Goal: Task Accomplishment & Management: Manage account settings

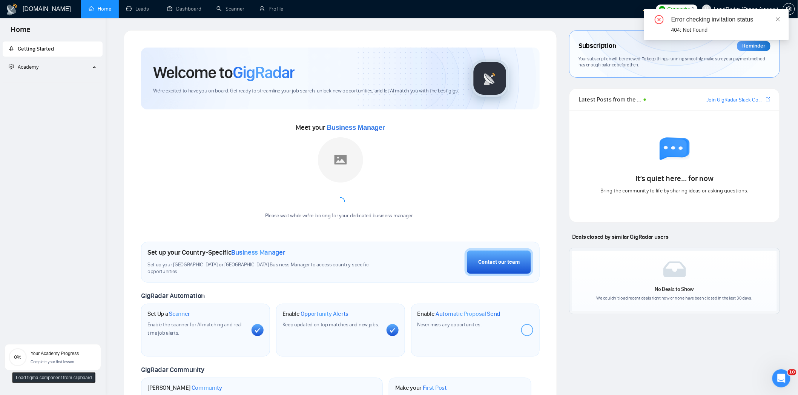
click at [553, 128] on div "Welcome to GigRadar We're excited to have you on board. Get ready to streamline…" at bounding box center [340, 277] width 433 height 494
click at [283, 12] on link "Profile" at bounding box center [271, 9] width 24 height 6
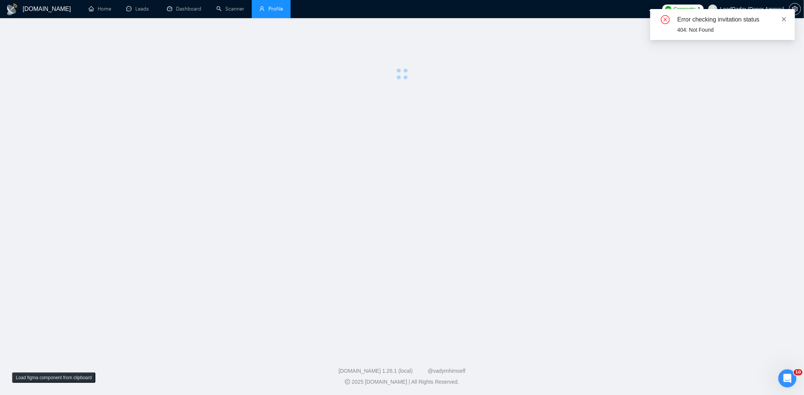
click at [783, 15] on link at bounding box center [783, 19] width 5 height 8
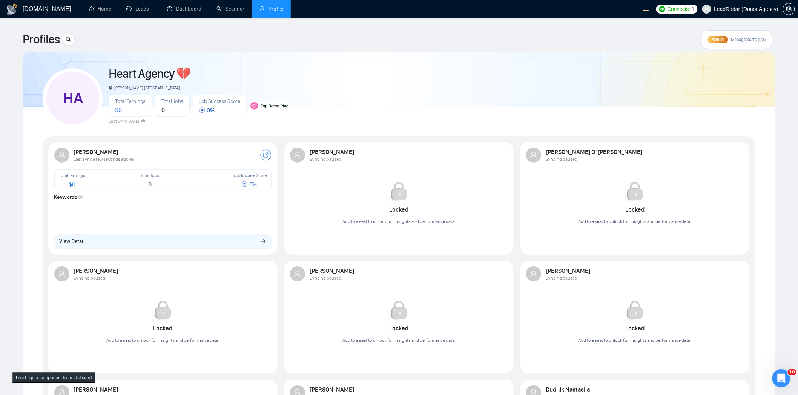
click at [444, 106] on div "HA Heart Agency 💔 Boardman, United States Total Earnings $ 0 Total Jobs 0 Job S…" at bounding box center [399, 94] width 712 height 67
click at [397, 65] on div "HA Heart Agency 💔 Boardman, United States Total Earnings $ 0 Total Jobs 0 Job S…" at bounding box center [399, 94] width 712 height 67
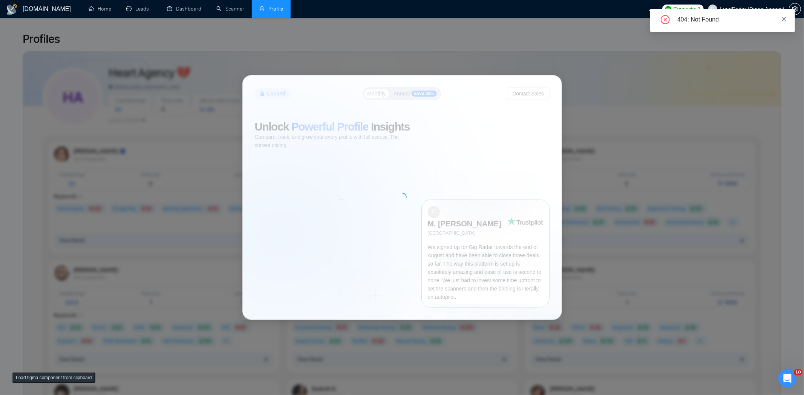
click at [785, 15] on link at bounding box center [783, 19] width 5 height 8
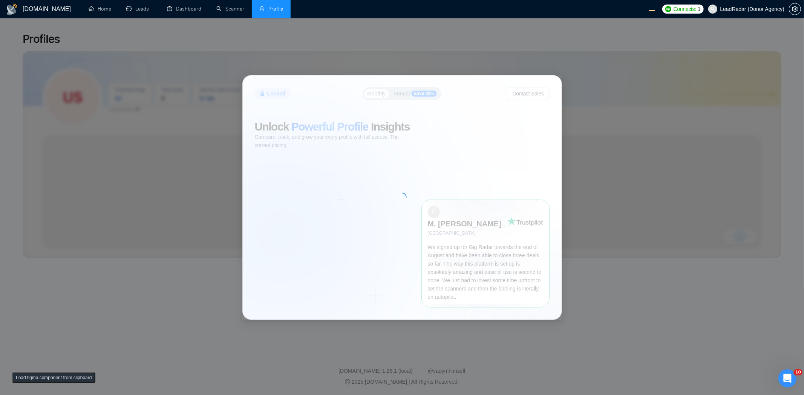
click at [636, 115] on div "Locked Monthly Annual Save 20% Contact Sales Unlock Powerful Profile Insights C…" at bounding box center [402, 197] width 804 height 395
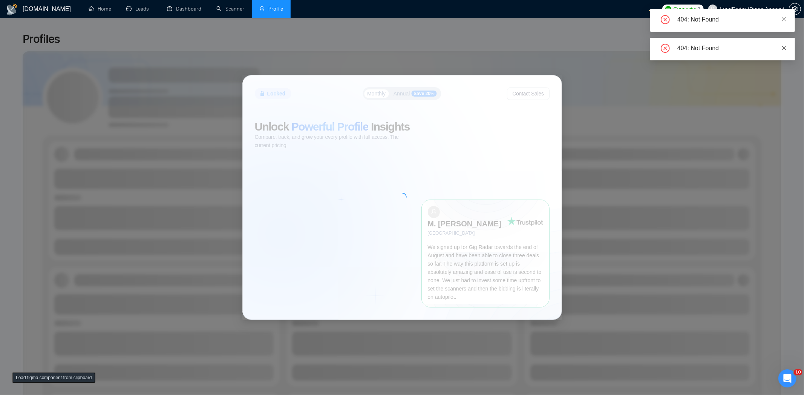
click at [782, 47] on icon "close" at bounding box center [783, 47] width 5 height 5
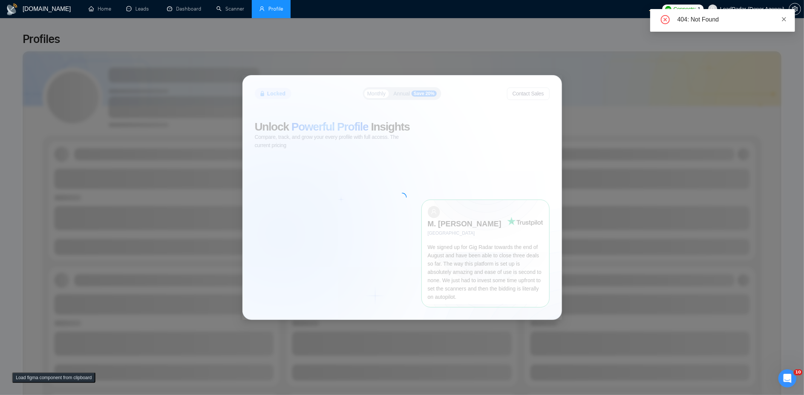
click at [783, 21] on icon "close" at bounding box center [783, 19] width 5 height 5
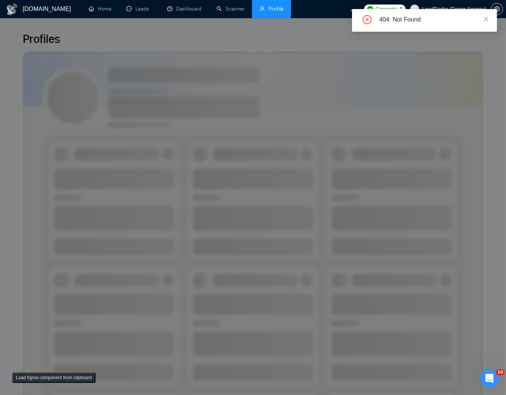
click at [487, 21] on span at bounding box center [485, 19] width 5 height 6
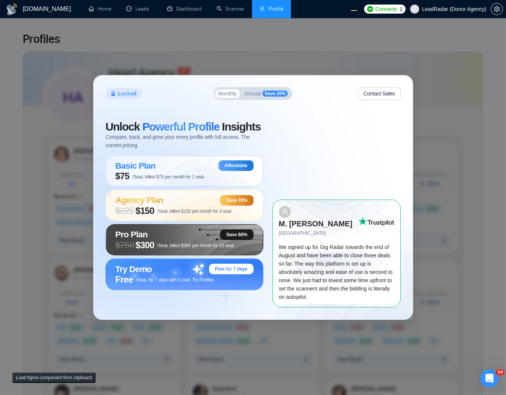
click at [266, 99] on button "Annual Save 20%" at bounding box center [265, 94] width 49 height 10
click at [231, 96] on span "Monthly" at bounding box center [227, 93] width 18 height 5
click at [260, 100] on div "Monthly Annual Save 20%" at bounding box center [252, 93] width 79 height 13
click at [267, 97] on span "Save 20%" at bounding box center [274, 93] width 25 height 6
click at [231, 98] on button "Monthly" at bounding box center [227, 93] width 25 height 9
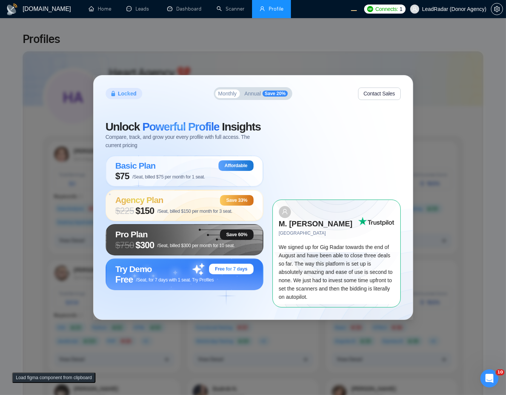
click at [260, 96] on span "Annual" at bounding box center [252, 93] width 17 height 5
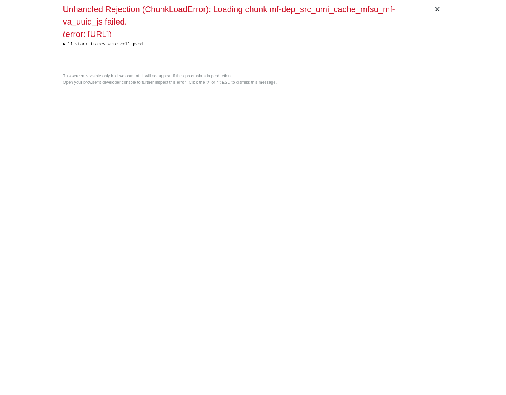
click at [321, 160] on div "× Unhandled Rejection (ChunkLoadError): Loading chunk mf-dep_src_umi_cache_mfsu…" at bounding box center [253, 197] width 386 height 395
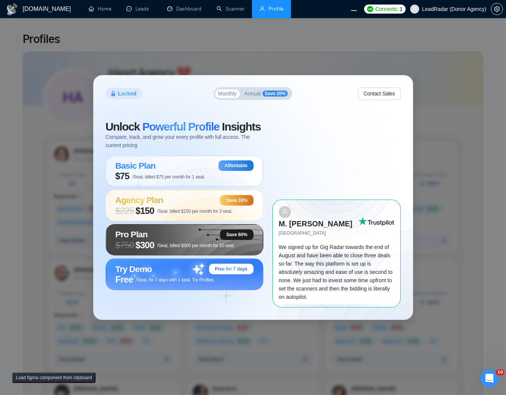
click at [251, 99] on button "Annual Save 20%" at bounding box center [265, 94] width 49 height 10
click at [229, 100] on div "Monthly Annual Save 20%" at bounding box center [252, 93] width 79 height 13
click at [229, 96] on span "Monthly" at bounding box center [227, 93] width 18 height 5
click at [255, 96] on span "Annual" at bounding box center [252, 93] width 17 height 5
click at [226, 96] on span "Monthly" at bounding box center [227, 93] width 18 height 5
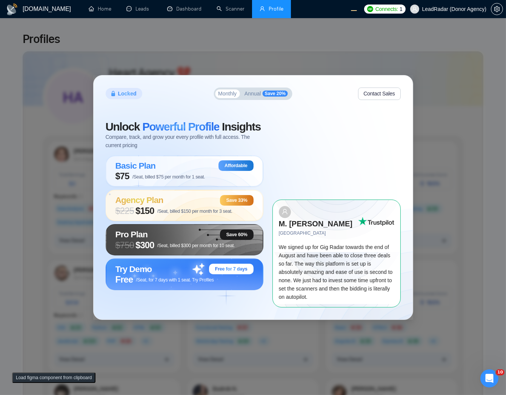
click at [249, 96] on span "Annual" at bounding box center [252, 93] width 17 height 5
click at [409, 72] on div "Locked Monthly Annual Save 20% Contact Sales Unlock Powerful Profile Insights C…" at bounding box center [253, 197] width 506 height 395
click at [250, 96] on span "Annual" at bounding box center [252, 93] width 17 height 5
click at [215, 100] on div "Monthly Annual Save 20%" at bounding box center [252, 93] width 79 height 13
click at [256, 96] on span "Annual" at bounding box center [252, 93] width 17 height 5
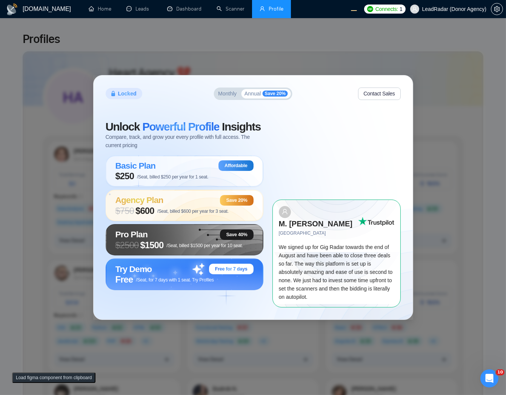
click at [283, 34] on div "Locked Monthly Annual Save 20% Contact Sales Unlock Powerful Profile Insights C…" at bounding box center [253, 197] width 506 height 395
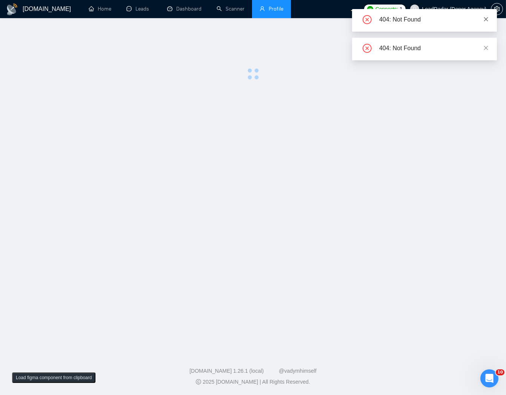
click at [488, 20] on icon "close" at bounding box center [485, 19] width 5 height 5
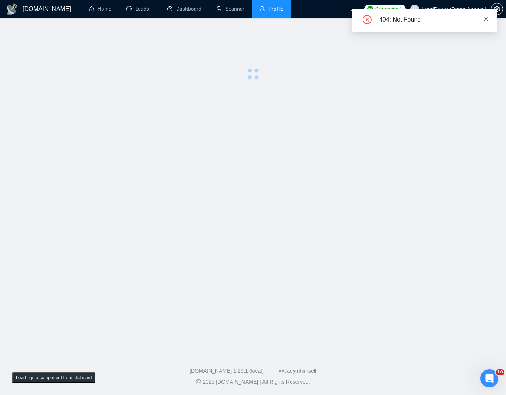
click at [487, 21] on icon "close" at bounding box center [485, 19] width 5 height 5
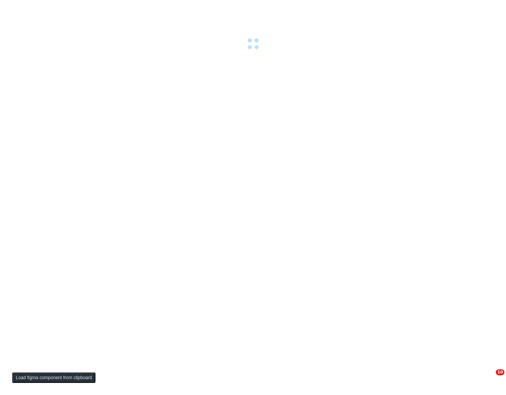
click at [385, 70] on div at bounding box center [253, 197] width 506 height 395
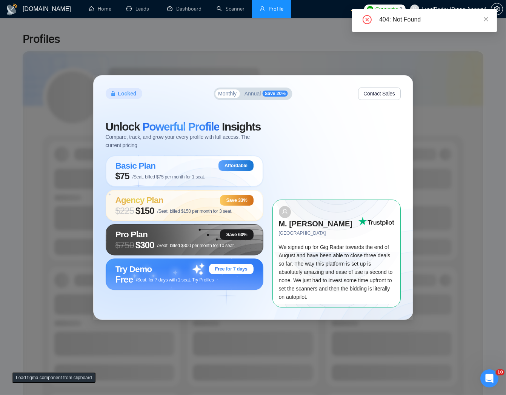
click at [257, 99] on button "Annual Save 20%" at bounding box center [265, 94] width 49 height 10
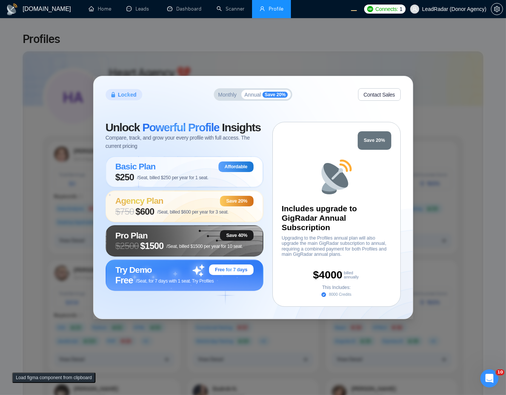
click at [43, 377] on button "Load figma component from clipboard" at bounding box center [53, 377] width 83 height 11
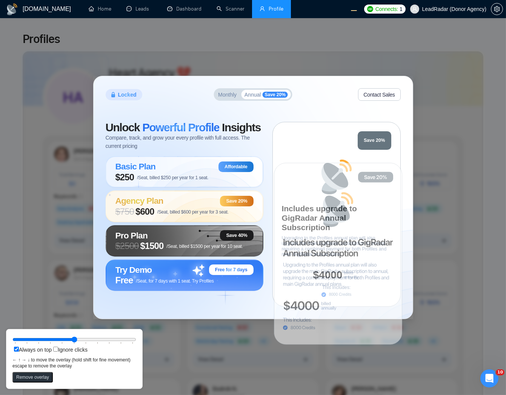
drag, startPoint x: 155, startPoint y: 112, endPoint x: 364, endPoint y: 227, distance: 238.9
click at [364, 227] on icon at bounding box center [338, 253] width 128 height 181
click at [378, 134] on div "Save 20%" at bounding box center [374, 140] width 34 height 18
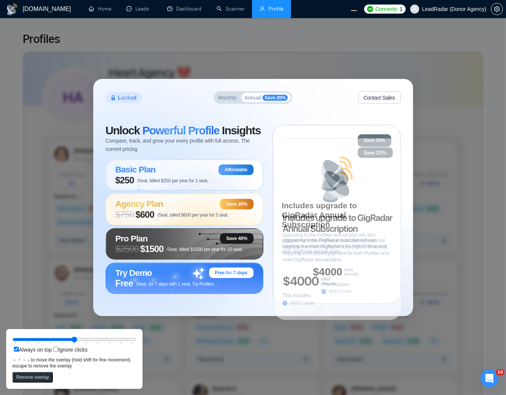
drag, startPoint x: 325, startPoint y: 228, endPoint x: 326, endPoint y: 208, distance: 20.4
click at [326, 208] on icon at bounding box center [337, 228] width 128 height 181
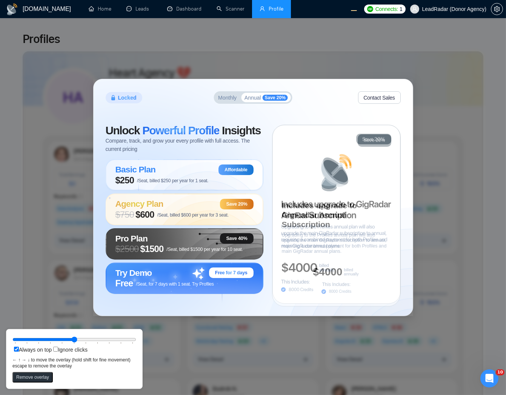
drag, startPoint x: 349, startPoint y: 222, endPoint x: 348, endPoint y: 206, distance: 15.5
click at [348, 206] on icon at bounding box center [336, 210] width 110 height 19
click at [370, 193] on icon at bounding box center [336, 215] width 128 height 181
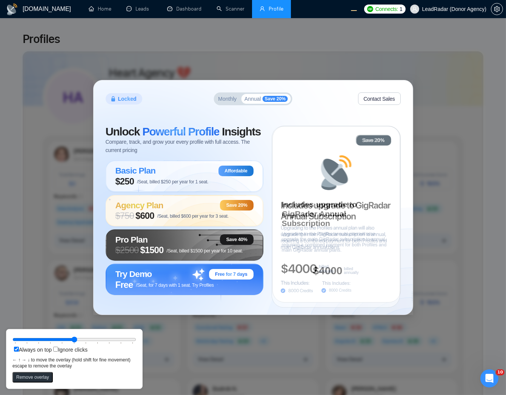
click at [356, 206] on icon at bounding box center [335, 211] width 110 height 19
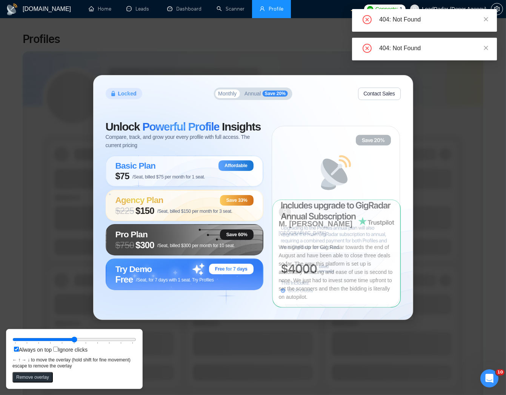
click at [256, 96] on span "Annual" at bounding box center [252, 93] width 17 height 5
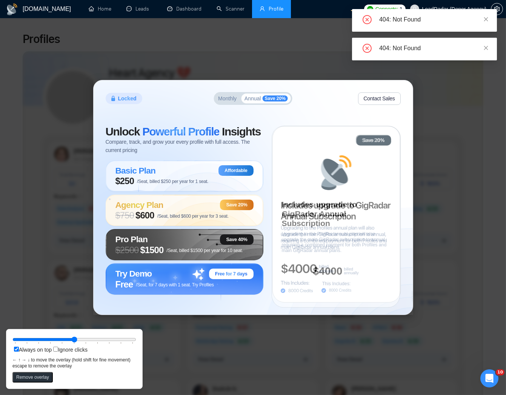
click at [260, 96] on span "Annual" at bounding box center [252, 98] width 17 height 5
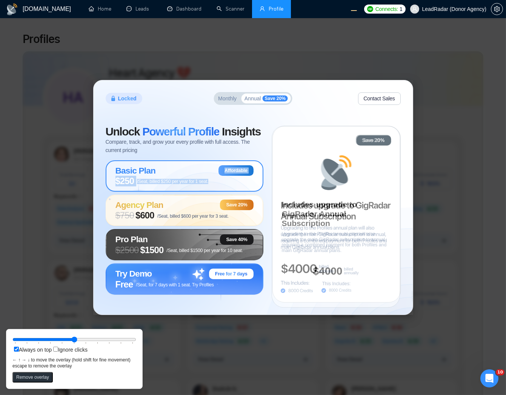
drag, startPoint x: 251, startPoint y: 167, endPoint x: 255, endPoint y: 182, distance: 15.6
click at [255, 182] on div "Basic Plan Affordable $250 /Seat, billed $250 per year for 1 seat." at bounding box center [185, 175] width 158 height 31
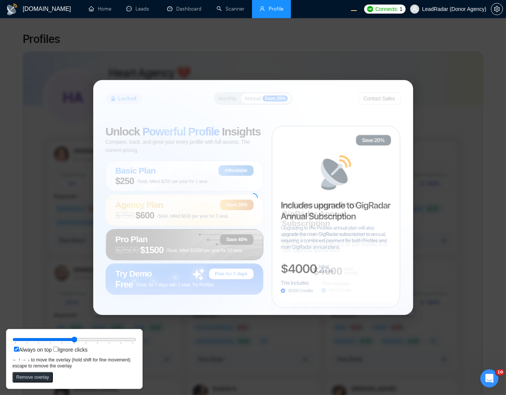
click at [239, 117] on div at bounding box center [252, 197] width 319 height 234
click at [25, 384] on div "Always on top Ignore clicks ← ↑ → ↓ to move the overlay (hold shift for fine mo…" at bounding box center [74, 359] width 136 height 60
click at [27, 377] on button "Remove overlay" at bounding box center [32, 377] width 40 height 11
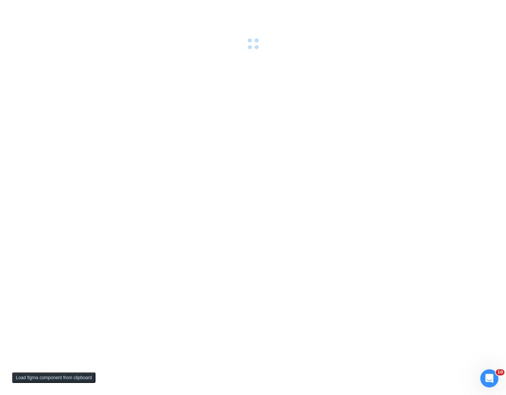
click at [246, 101] on div at bounding box center [253, 197] width 506 height 395
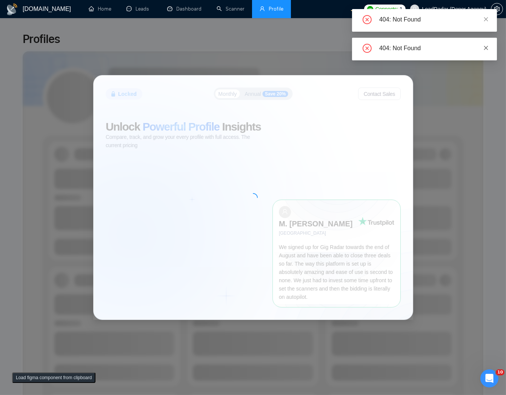
click at [483, 47] on div "404: Not Found" at bounding box center [424, 49] width 145 height 23
click at [483, 47] on icon "close" at bounding box center [485, 47] width 5 height 5
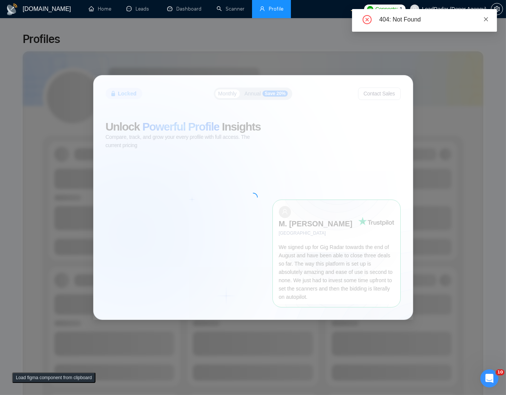
click at [484, 18] on icon "close" at bounding box center [485, 19] width 5 height 5
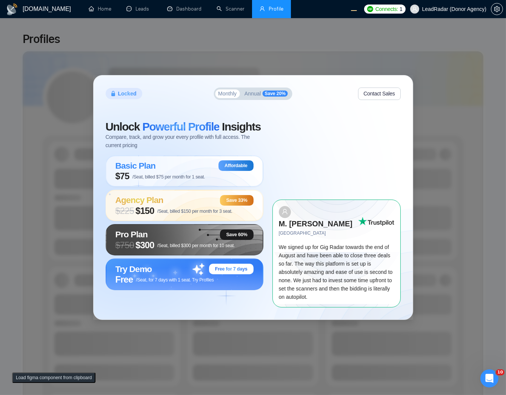
click at [279, 97] on span "Save 20%" at bounding box center [274, 93] width 25 height 6
click at [253, 96] on span "Annual" at bounding box center [252, 93] width 17 height 5
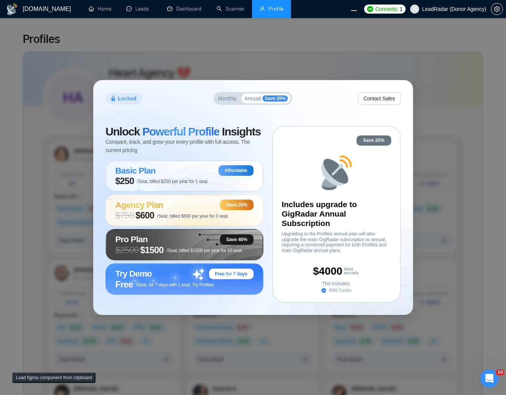
click at [229, 95] on button "Monthly" at bounding box center [227, 98] width 25 height 9
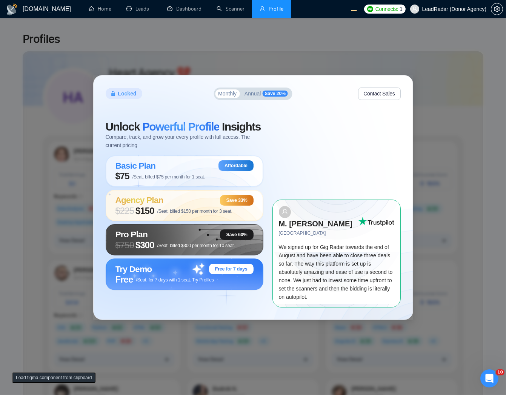
click at [276, 97] on span "Save 20%" at bounding box center [274, 93] width 25 height 6
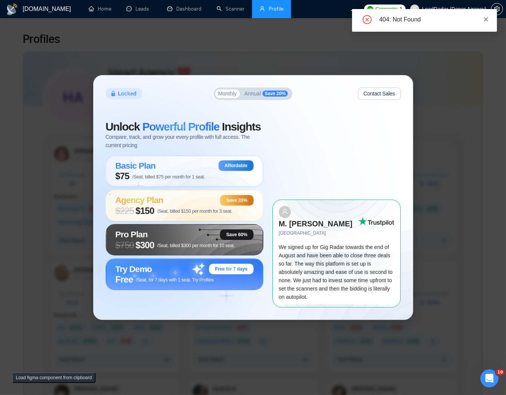
click at [487, 15] on link at bounding box center [485, 19] width 5 height 8
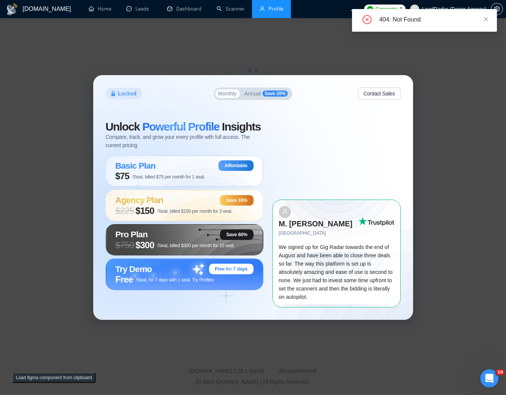
click at [251, 100] on body "GigRadar.io Home Leads Dashboard Scanner Profile Connects: 1 LeadRadar (Donor A…" at bounding box center [253, 197] width 506 height 395
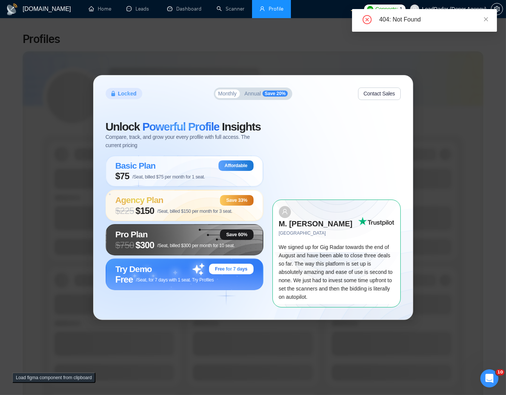
click at [254, 100] on div at bounding box center [252, 197] width 319 height 244
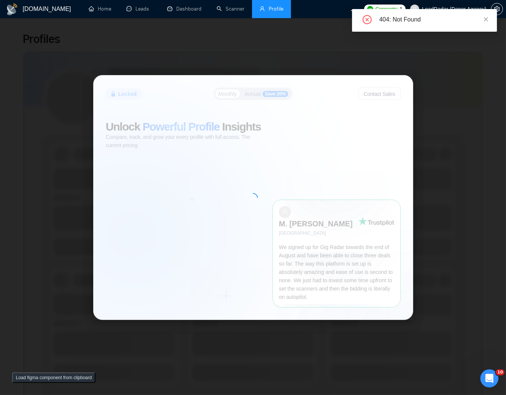
click at [487, 17] on icon "close" at bounding box center [485, 19] width 5 height 5
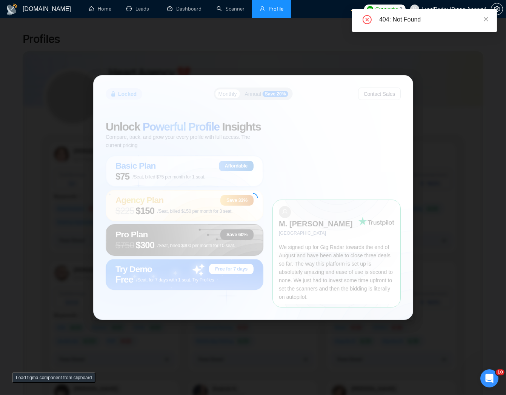
click at [446, 92] on div "Locked Monthly Annual Save 20% Contact Sales Unlock Powerful Profile Insights C…" at bounding box center [253, 197] width 506 height 395
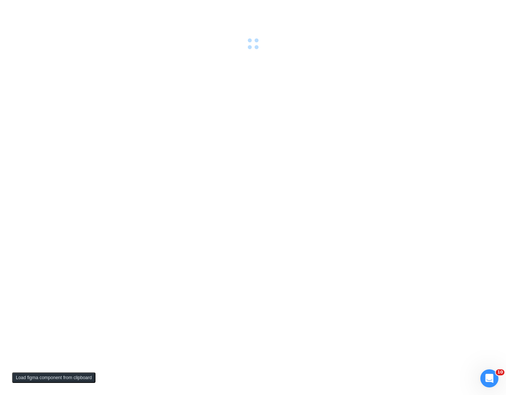
click at [322, 48] on div at bounding box center [253, 25] width 506 height 50
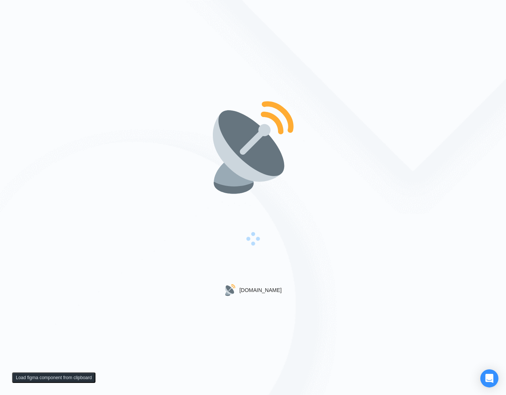
click at [366, 151] on div "[DOMAIN_NAME]" at bounding box center [253, 197] width 506 height 395
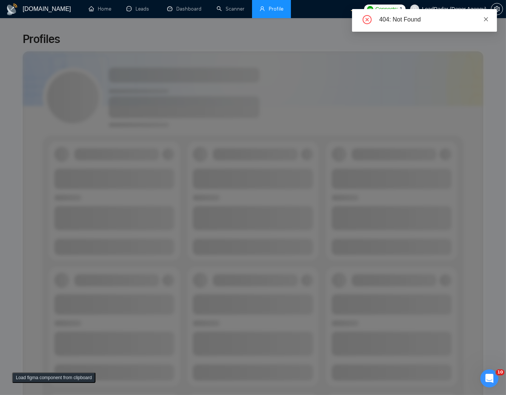
click at [486, 17] on icon "close" at bounding box center [486, 19] width 4 height 4
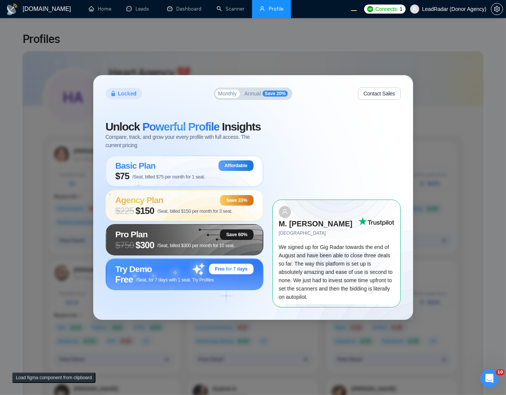
click at [257, 96] on span "Annual" at bounding box center [252, 93] width 17 height 5
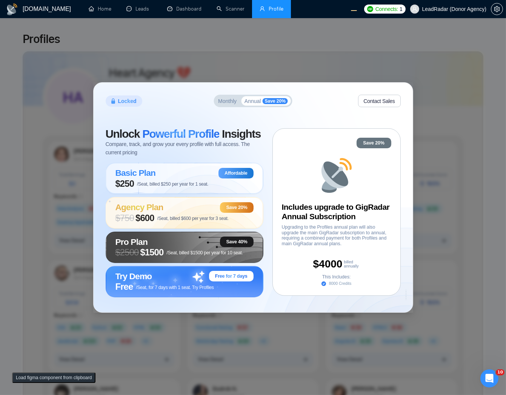
click at [237, 97] on div "Monthly Annual Save 20%" at bounding box center [252, 101] width 79 height 13
click at [233, 101] on span "Monthly" at bounding box center [227, 100] width 18 height 5
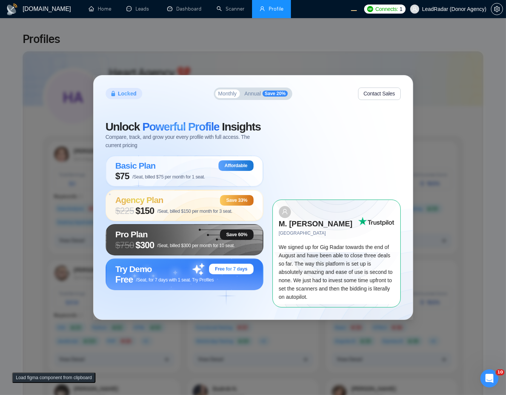
click at [253, 96] on span "Annual" at bounding box center [252, 93] width 17 height 5
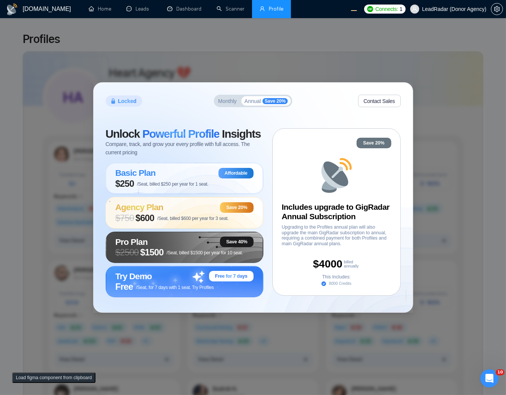
click at [234, 102] on span "Monthly" at bounding box center [227, 100] width 18 height 5
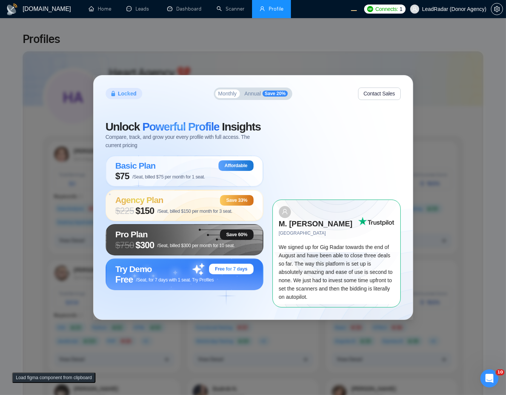
click at [260, 96] on span "Annual" at bounding box center [252, 93] width 17 height 5
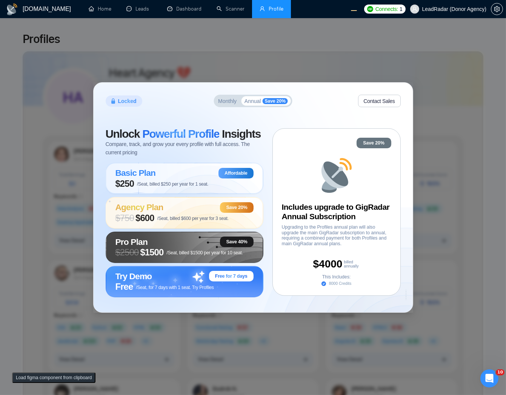
click at [35, 376] on button "Load figma component from clipboard" at bounding box center [53, 377] width 83 height 11
click at [43, 377] on button "Load figma component from clipboard" at bounding box center [53, 377] width 83 height 11
click at [55, 376] on button "Load figma component from clipboard" at bounding box center [53, 377] width 83 height 11
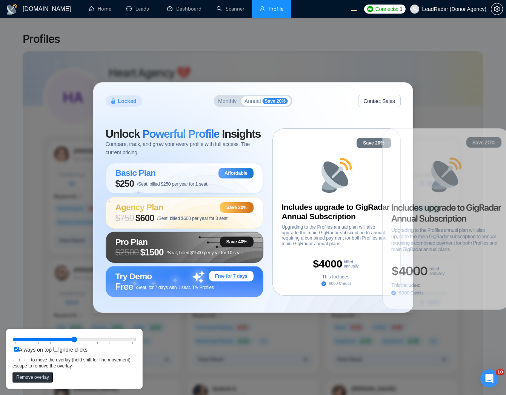
drag, startPoint x: 33, startPoint y: 101, endPoint x: 415, endPoint y: 228, distance: 402.7
click at [415, 228] on icon at bounding box center [446, 219] width 128 height 182
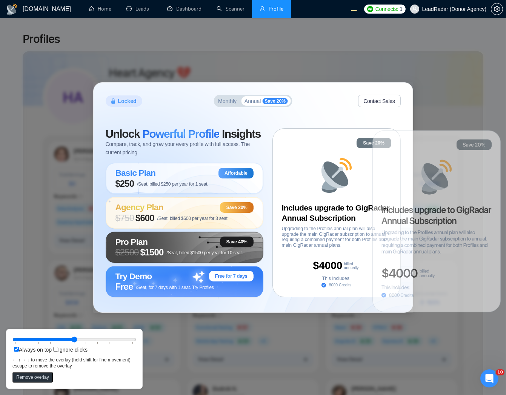
drag, startPoint x: 431, startPoint y: 251, endPoint x: 421, endPoint y: 254, distance: 10.4
click at [421, 254] on icon at bounding box center [436, 220] width 128 height 181
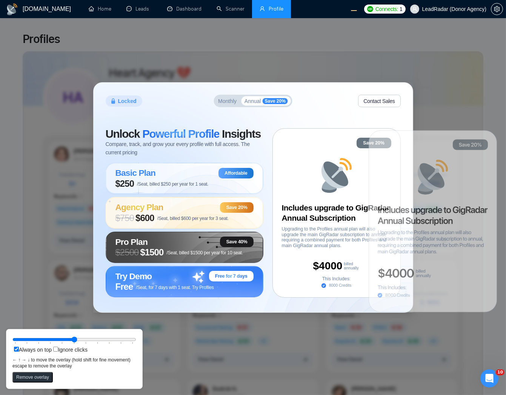
click at [421, 224] on icon at bounding box center [432, 215] width 110 height 19
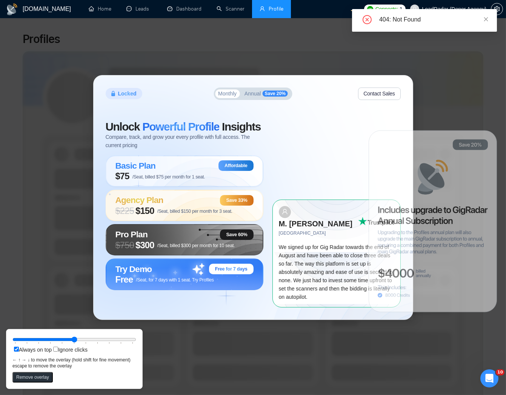
click at [253, 96] on span "Annual" at bounding box center [252, 93] width 17 height 5
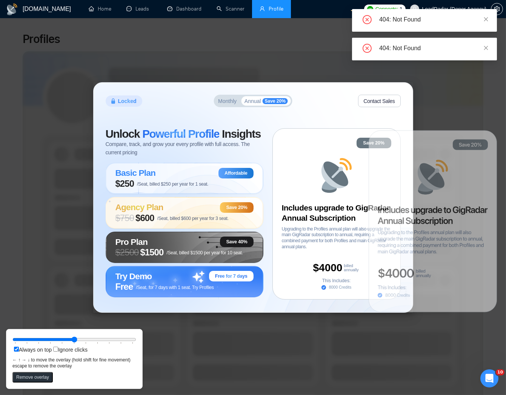
click at [415, 150] on icon at bounding box center [432, 220] width 128 height 181
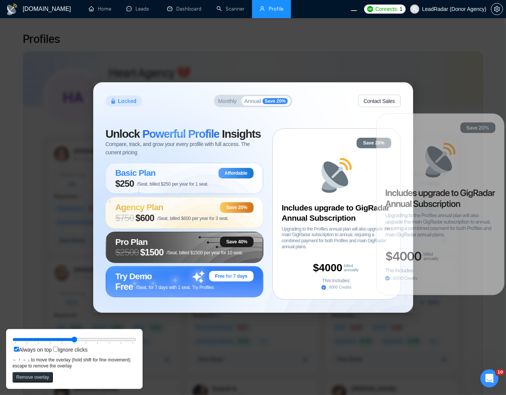
drag, startPoint x: 420, startPoint y: 182, endPoint x: 461, endPoint y: 172, distance: 41.7
click at [461, 172] on icon at bounding box center [440, 203] width 128 height 181
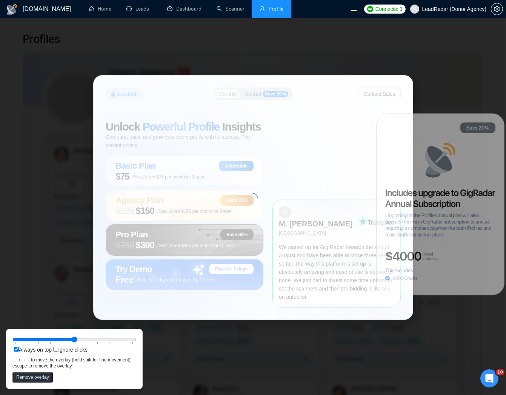
click at [256, 96] on span "Annual" at bounding box center [252, 93] width 17 height 5
click at [249, 96] on span "Annual" at bounding box center [252, 93] width 17 height 5
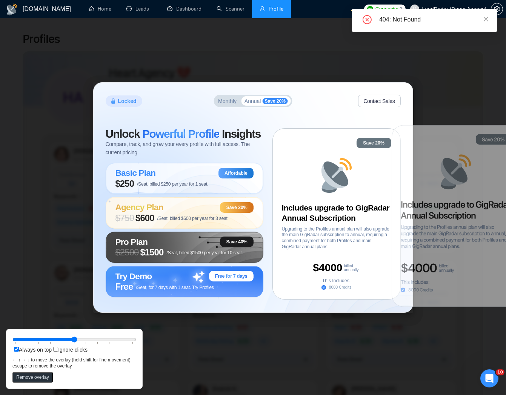
drag, startPoint x: 441, startPoint y: 174, endPoint x: 457, endPoint y: 184, distance: 18.3
click at [457, 184] on icon at bounding box center [453, 171] width 27 height 27
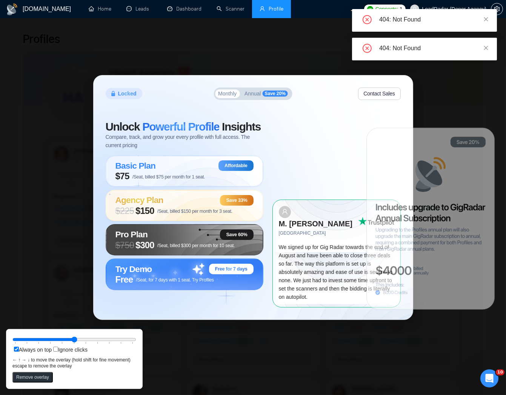
drag, startPoint x: 469, startPoint y: 244, endPoint x: 444, endPoint y: 247, distance: 25.4
click at [444, 247] on icon at bounding box center [430, 218] width 128 height 181
click at [245, 96] on span "Annual" at bounding box center [252, 93] width 17 height 5
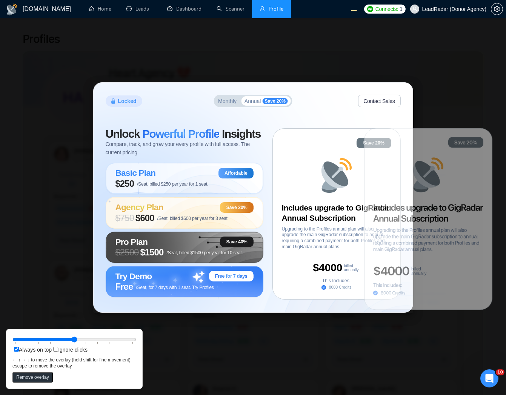
click at [460, 183] on icon at bounding box center [428, 218] width 128 height 181
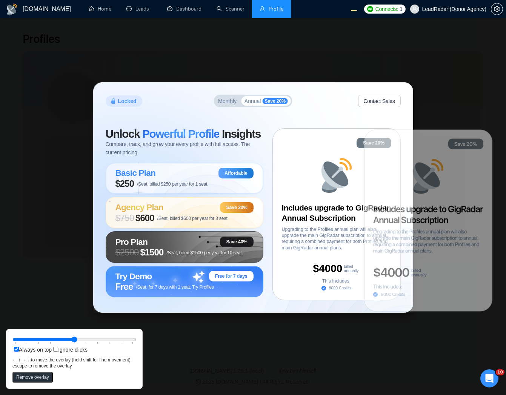
click at [434, 231] on icon at bounding box center [428, 220] width 128 height 181
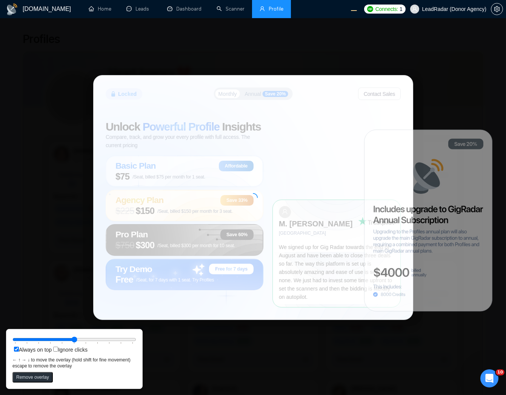
click at [255, 96] on span "Annual" at bounding box center [252, 93] width 17 height 5
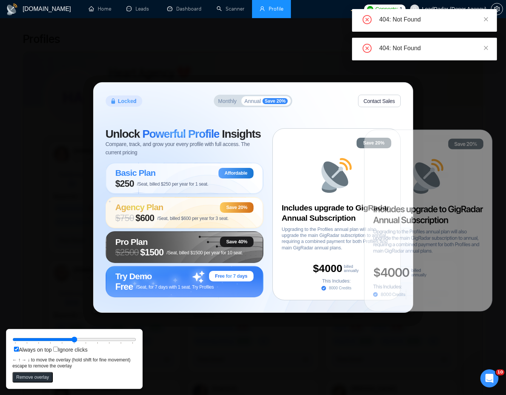
click at [250, 98] on span "Annual" at bounding box center [252, 100] width 17 height 5
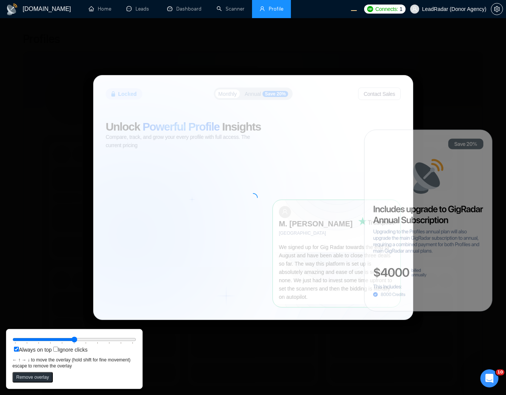
click at [447, 77] on div "Locked Monthly Annual Save 20% Contact Sales Unlock Powerful Profile Insights C…" at bounding box center [253, 197] width 506 height 395
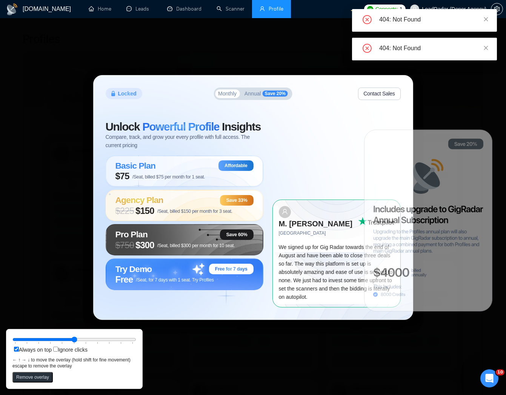
click at [453, 84] on div "Locked Monthly Annual Save 20% Contact Sales Unlock Powerful Profile Insights C…" at bounding box center [253, 197] width 506 height 395
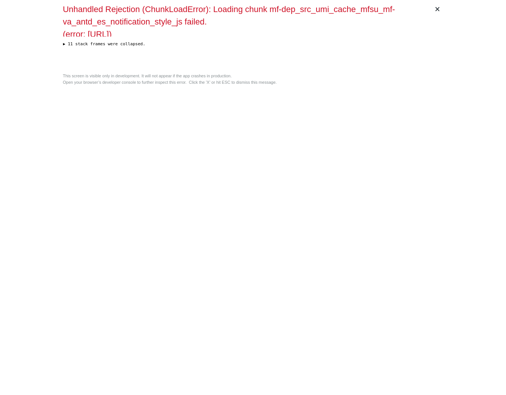
click at [324, 139] on div "× Unhandled Rejection (ChunkLoadError): Loading chunk mf-dep_src_umi_cache_mfsu…" at bounding box center [253, 197] width 386 height 395
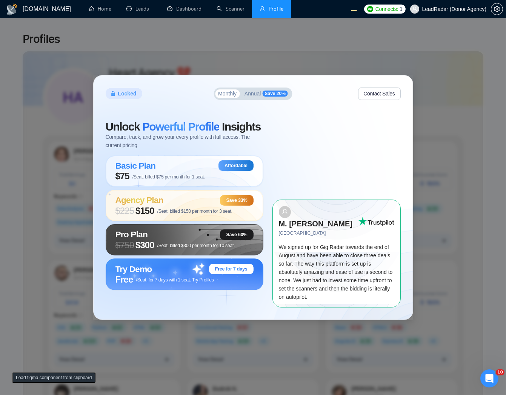
click at [262, 97] on span "Save 20%" at bounding box center [274, 93] width 25 height 6
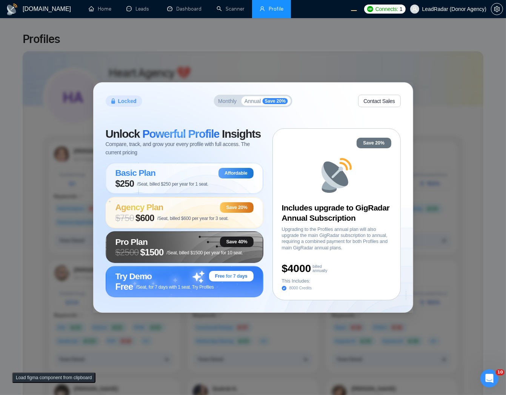
click at [32, 375] on button "Load figma component from clipboard" at bounding box center [53, 377] width 83 height 11
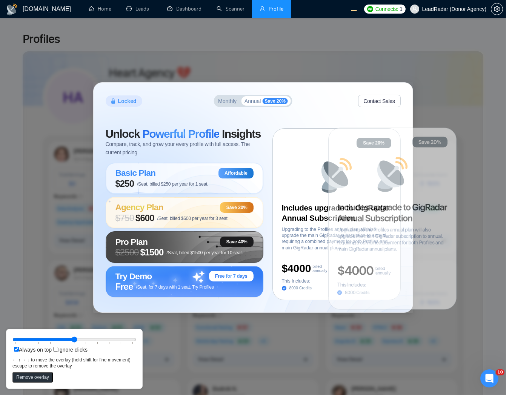
drag, startPoint x: 50, startPoint y: 154, endPoint x: 378, endPoint y: 281, distance: 351.8
click at [378, 281] on icon at bounding box center [392, 218] width 128 height 181
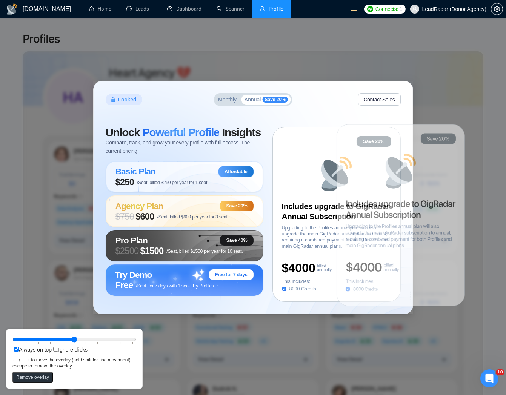
drag, startPoint x: 401, startPoint y: 204, endPoint x: 409, endPoint y: 201, distance: 9.0
click at [409, 201] on icon at bounding box center [401, 214] width 128 height 181
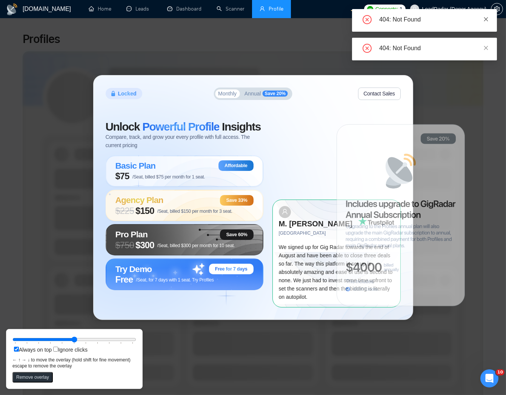
click at [486, 17] on icon "close" at bounding box center [485, 19] width 5 height 5
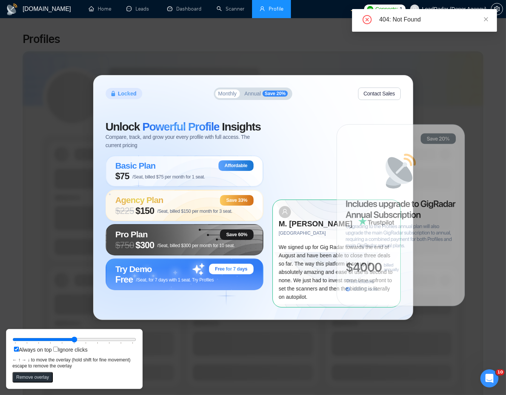
click at [261, 93] on div "Monthly Annual Save 20%" at bounding box center [252, 93] width 79 height 13
click at [254, 100] on div "Monthly Annual Save 20%" at bounding box center [252, 93] width 79 height 13
click at [256, 96] on span "Annual" at bounding box center [252, 93] width 17 height 5
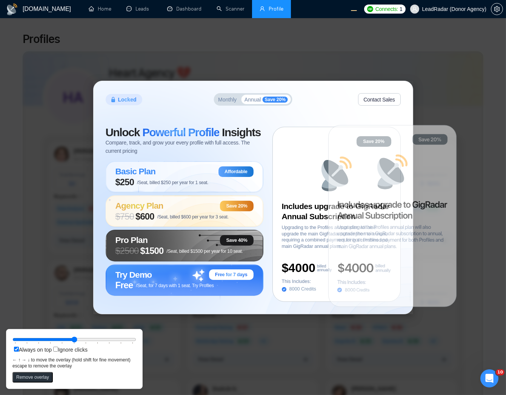
drag, startPoint x: 410, startPoint y: 196, endPoint x: 438, endPoint y: 167, distance: 40.5
click at [402, 197] on icon at bounding box center [392, 215] width 128 height 181
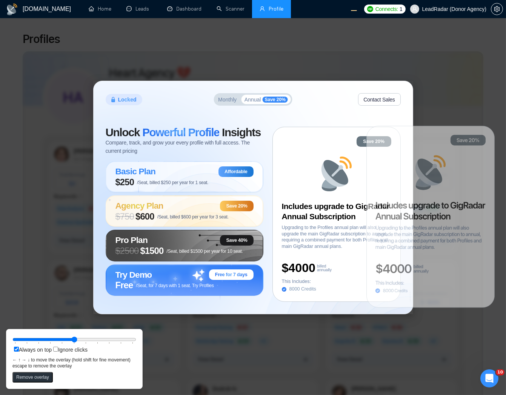
drag, startPoint x: 413, startPoint y: 200, endPoint x: 453, endPoint y: 201, distance: 40.3
click at [453, 201] on icon at bounding box center [430, 216] width 128 height 181
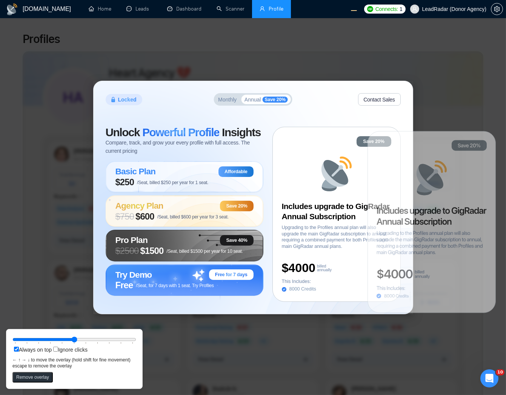
drag, startPoint x: 436, startPoint y: 200, endPoint x: 435, endPoint y: 205, distance: 5.4
click at [435, 205] on icon at bounding box center [431, 221] width 128 height 181
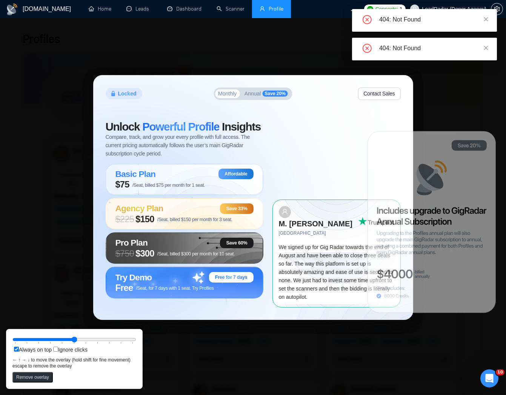
click at [268, 97] on span "Save 20%" at bounding box center [274, 93] width 25 height 6
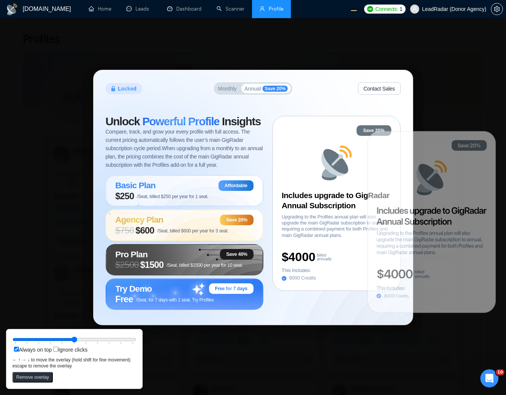
click at [363, 32] on div "Locked Monthly Annual Save 20% Contact Sales Unlock Powerful Profile Insights C…" at bounding box center [253, 197] width 506 height 395
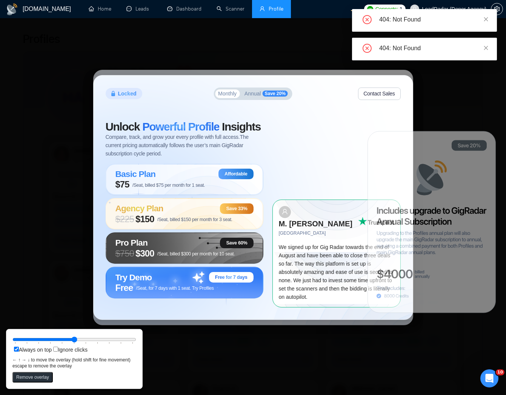
click at [254, 96] on span "Annual" at bounding box center [252, 93] width 17 height 5
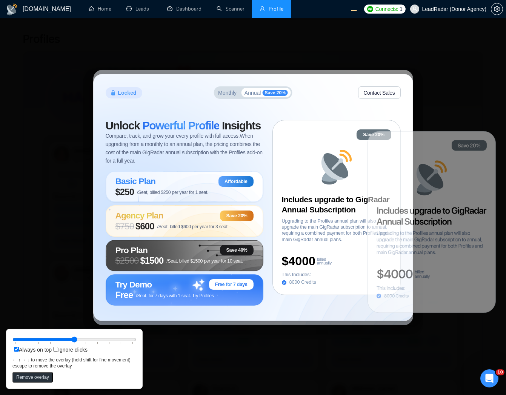
click at [224, 93] on span "Monthly" at bounding box center [227, 92] width 18 height 5
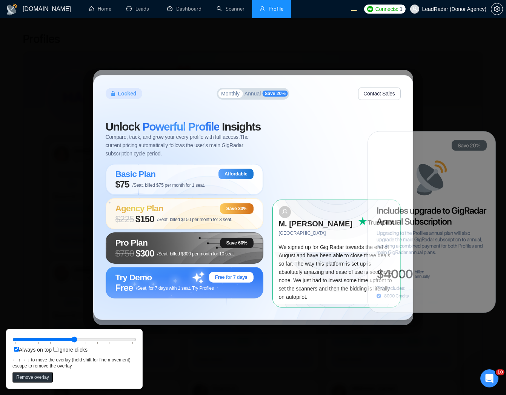
click at [247, 96] on span "Annual" at bounding box center [252, 93] width 17 height 5
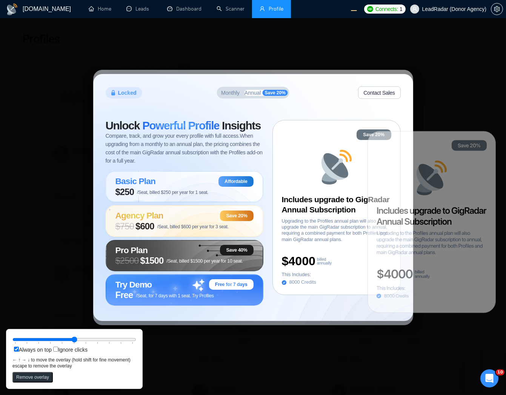
click at [231, 95] on span "Monthly" at bounding box center [230, 92] width 18 height 5
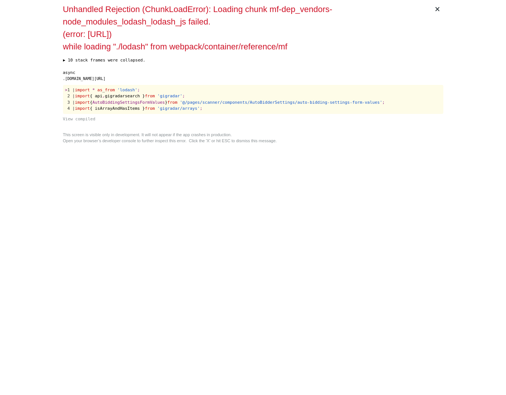
click at [300, 74] on div "async" at bounding box center [253, 73] width 380 height 6
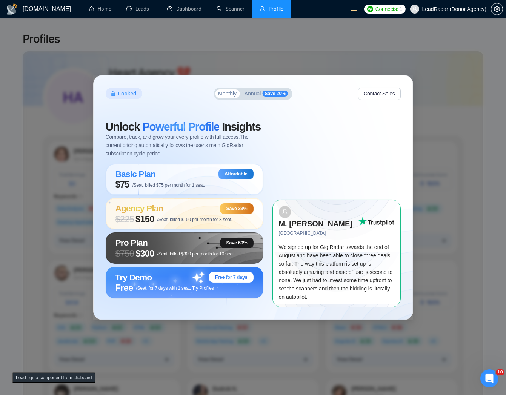
click at [251, 96] on span "Annual" at bounding box center [252, 93] width 17 height 5
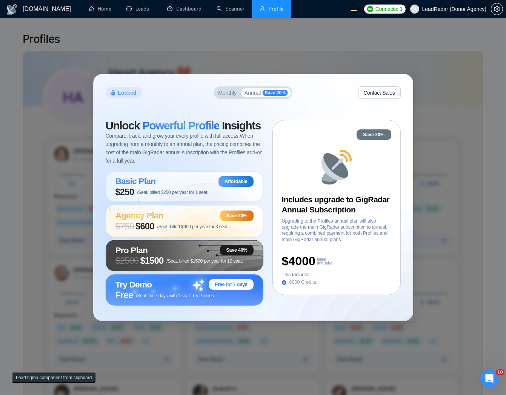
click at [226, 92] on span "Monthly" at bounding box center [227, 92] width 18 height 5
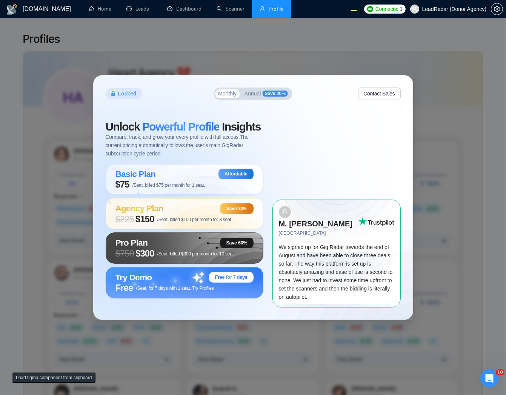
click at [262, 96] on button "Annual Save 20%" at bounding box center [265, 94] width 49 height 10
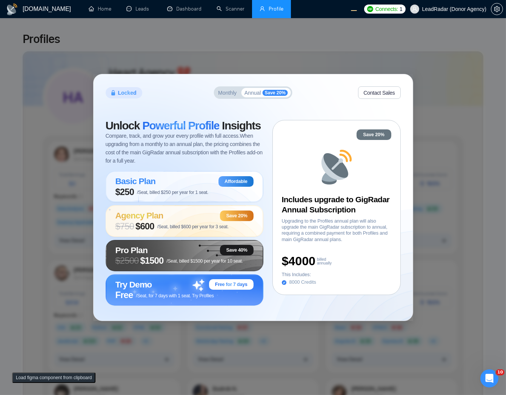
click at [223, 91] on span "Monthly" at bounding box center [227, 92] width 18 height 5
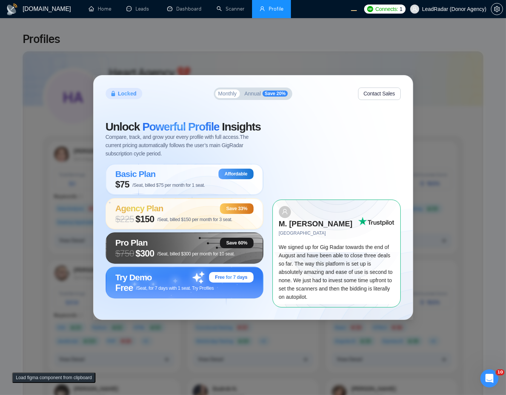
click at [256, 96] on span "Annual" at bounding box center [252, 93] width 17 height 5
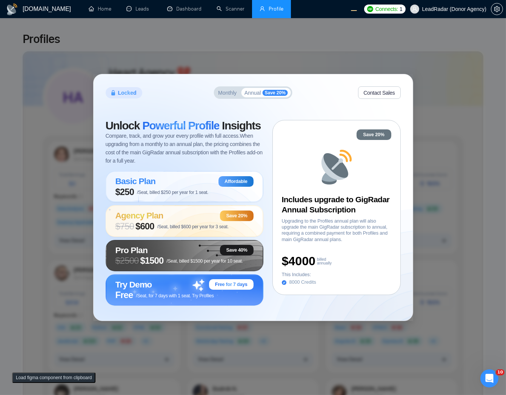
click at [225, 93] on span "Monthly" at bounding box center [227, 92] width 18 height 5
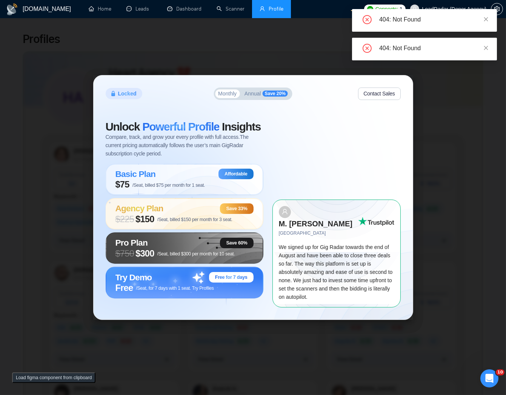
click at [449, 77] on div "Locked Monthly Annual Save 20% Contact Sales Unlock Powerful Profile Insights C…" at bounding box center [253, 197] width 506 height 395
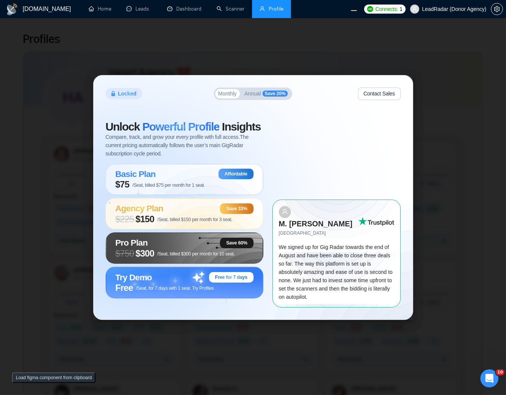
click at [470, 76] on div "Locked Monthly Annual Save 20% Contact Sales Unlock Powerful Profile Insights C…" at bounding box center [253, 197] width 506 height 395
click at [404, 51] on div "Locked Monthly Annual Save 20% Contact Sales Unlock Powerful Profile Insights C…" at bounding box center [253, 197] width 506 height 395
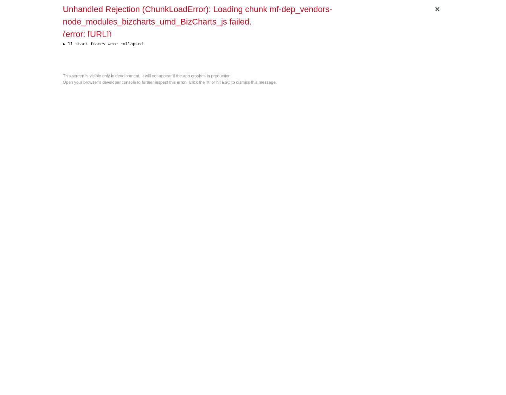
click at [324, 70] on div "Unhandled Rejection (ChunkLoadError): Loading chunk mf-dep_vendors-node_modules…" at bounding box center [253, 36] width 380 height 67
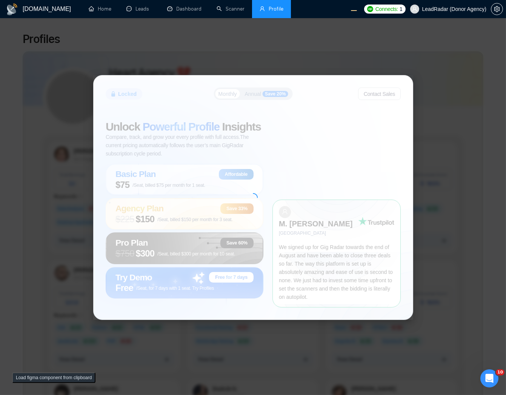
click at [429, 86] on div "Locked Monthly Annual Save 20% Contact Sales Unlock Powerful Profile Insights C…" at bounding box center [253, 197] width 506 height 395
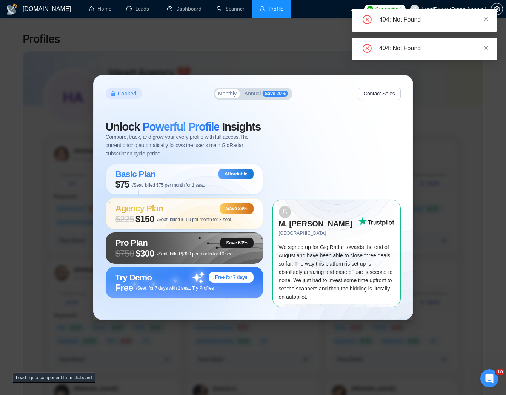
click at [257, 96] on span "Annual" at bounding box center [252, 93] width 17 height 5
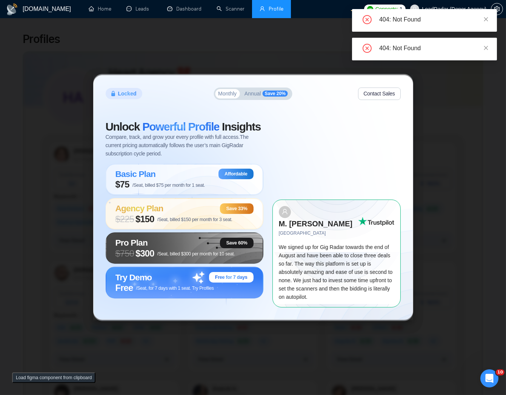
click at [258, 96] on span "Annual" at bounding box center [252, 93] width 17 height 5
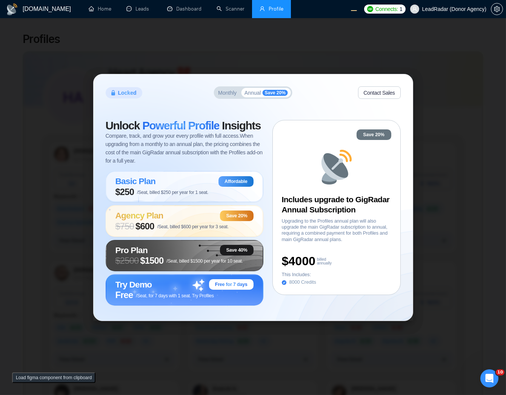
click at [235, 63] on div "Locked Monthly Annual Save 20% Contact Sales Unlock Powerful Profile Insights C…" at bounding box center [253, 197] width 506 height 395
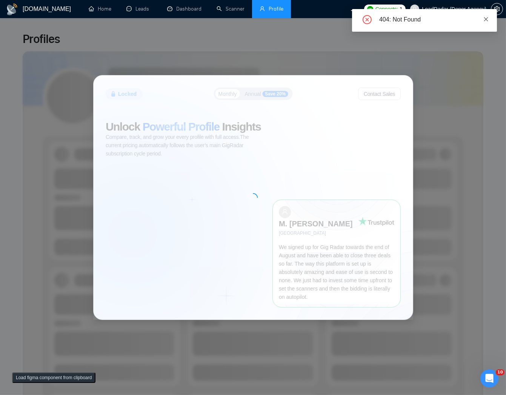
click at [484, 20] on icon "close" at bounding box center [486, 19] width 4 height 4
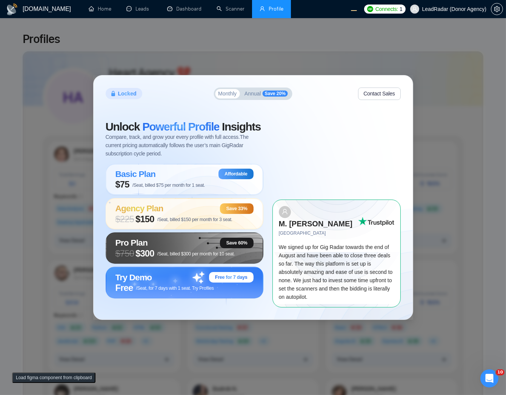
click at [246, 95] on span "Annual" at bounding box center [252, 93] width 17 height 5
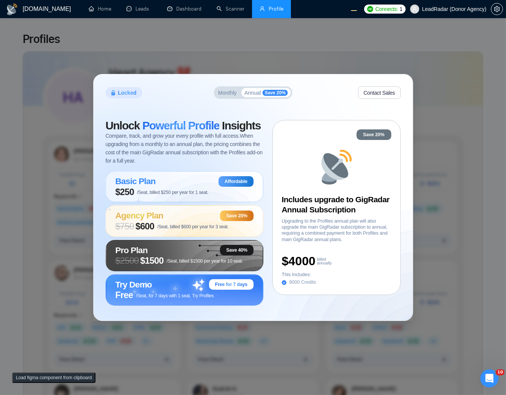
click at [216, 91] on button "Monthly" at bounding box center [227, 92] width 25 height 9
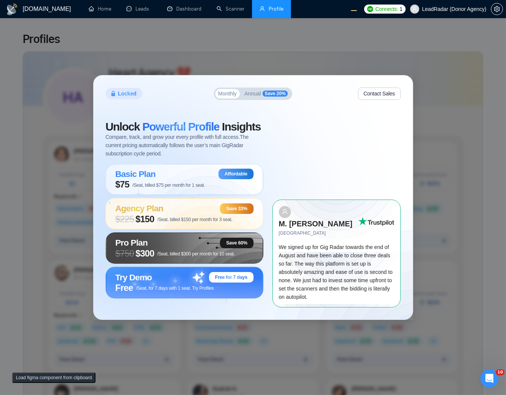
click at [245, 96] on span "Annual" at bounding box center [252, 93] width 17 height 5
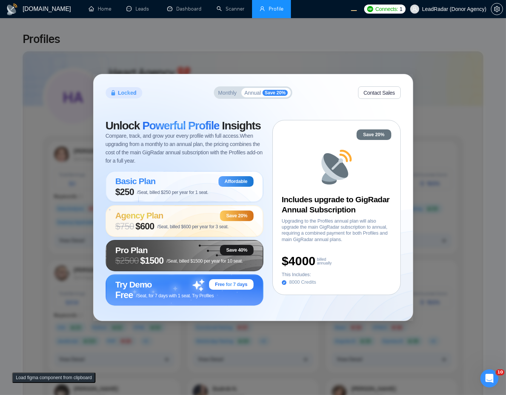
click at [233, 91] on span "Monthly" at bounding box center [227, 92] width 18 height 5
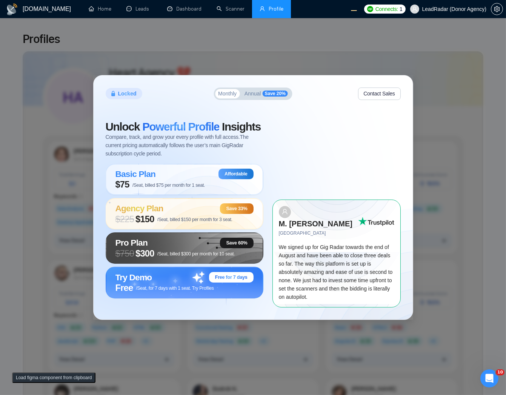
click at [249, 96] on span "Annual" at bounding box center [252, 93] width 17 height 5
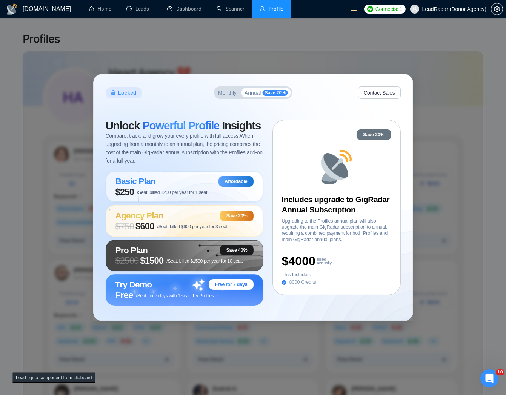
click at [41, 381] on button "Load figma component from clipboard" at bounding box center [53, 377] width 83 height 11
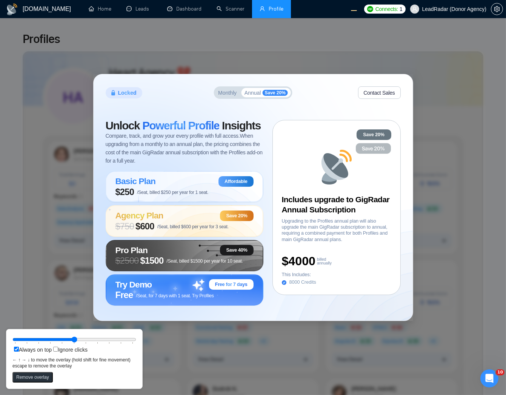
drag, startPoint x: 24, startPoint y: 2, endPoint x: 379, endPoint y: 144, distance: 383.1
click at [379, 144] on icon at bounding box center [372, 148] width 35 height 11
drag, startPoint x: 100, startPoint y: 340, endPoint x: 160, endPoint y: 340, distance: 60.3
type input "100"
click at [136, 340] on input "range" at bounding box center [74, 339] width 124 height 8
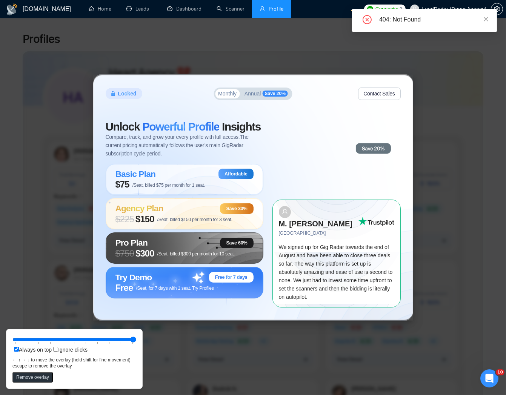
click at [250, 96] on span "Annual" at bounding box center [252, 93] width 17 height 5
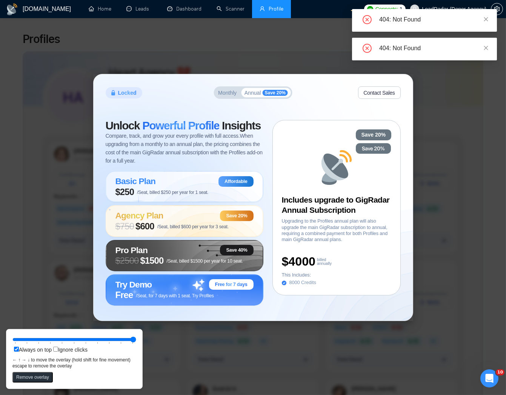
click at [480, 113] on div "Locked Monthly Annual Save 20% Contact Sales Unlock Powerful Profile Insights C…" at bounding box center [253, 197] width 506 height 395
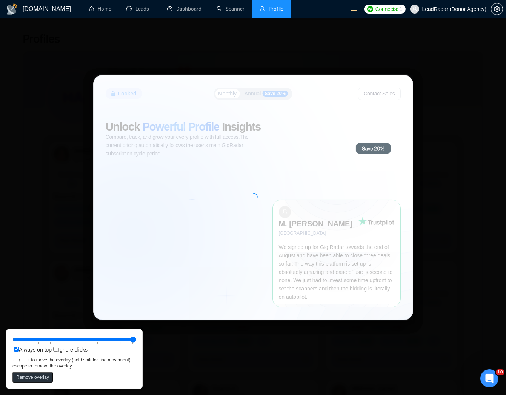
click at [437, 100] on div "Locked Monthly Annual Save 20% Contact Sales Unlock Powerful Profile Insights C…" at bounding box center [253, 197] width 506 height 395
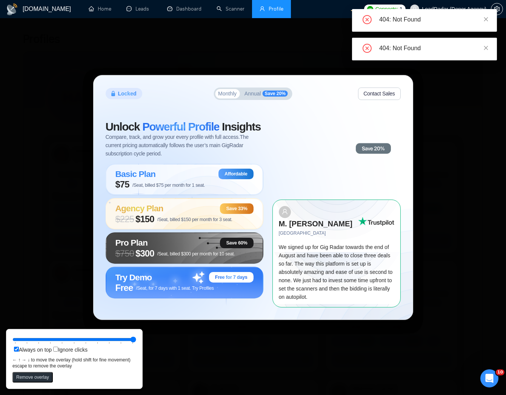
click at [363, 150] on icon at bounding box center [373, 148] width 23 height 4
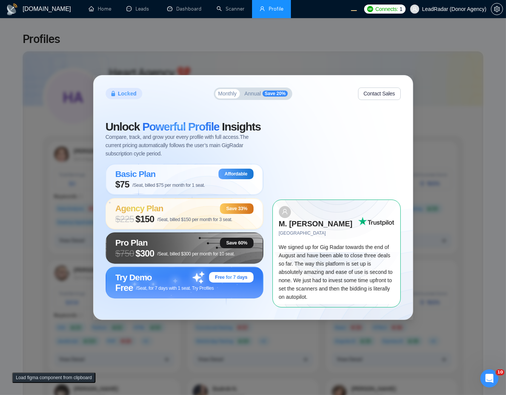
click at [258, 96] on span "Annual" at bounding box center [252, 93] width 17 height 5
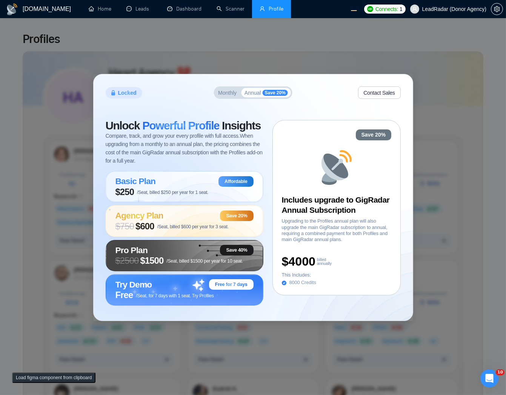
click at [217, 95] on button "Monthly" at bounding box center [227, 92] width 25 height 9
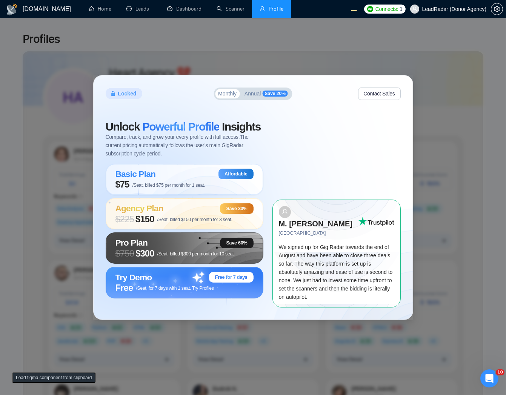
click at [253, 98] on button "Annual Save 20%" at bounding box center [265, 93] width 49 height 9
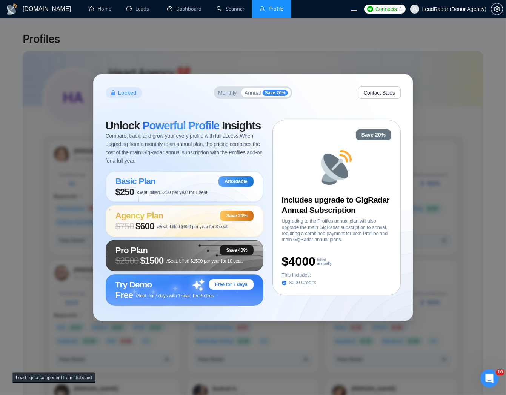
click at [225, 92] on span "Monthly" at bounding box center [227, 92] width 18 height 5
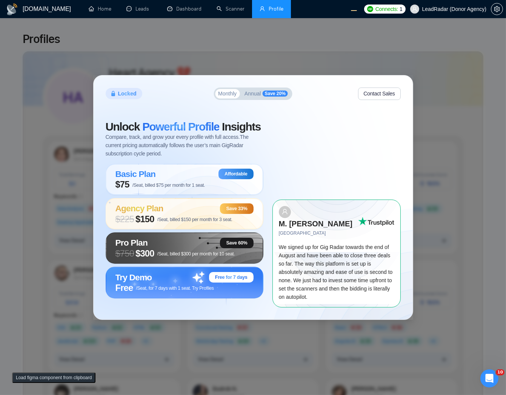
click at [257, 96] on span "Annual" at bounding box center [252, 93] width 17 height 5
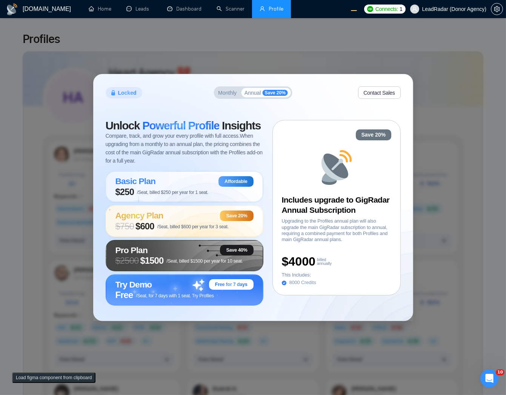
click at [231, 95] on span "Monthly" at bounding box center [227, 92] width 18 height 5
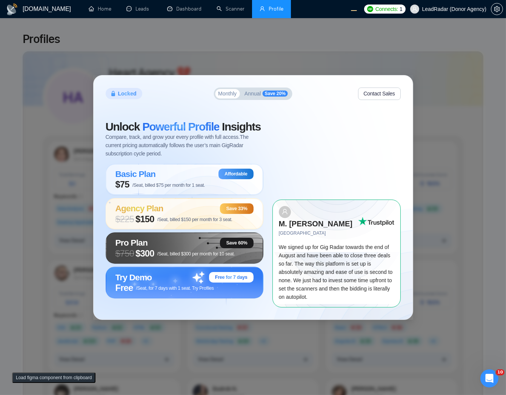
click at [253, 96] on span "Annual" at bounding box center [252, 93] width 17 height 5
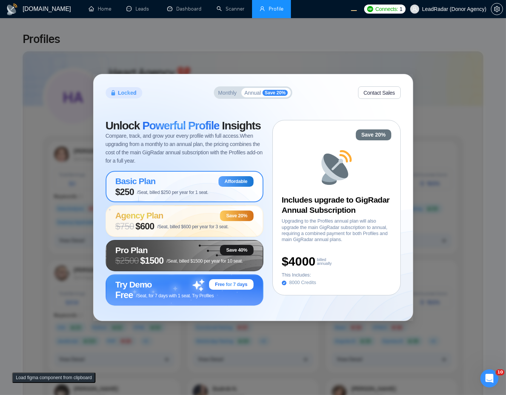
click at [183, 195] on span "/Seat, billed $250 per year for 1 seat." at bounding box center [172, 192] width 71 height 5
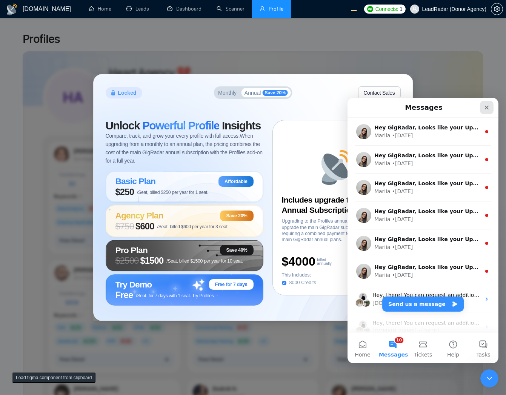
click at [488, 113] on div "Close" at bounding box center [486, 107] width 14 height 14
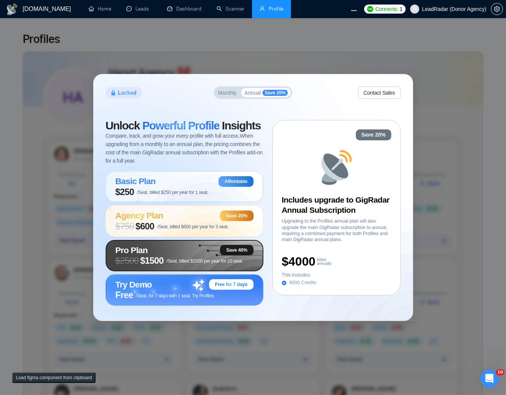
click at [175, 234] on div "Agency Plan Save 20% $ 750 $600 /Seat, billed $600 per year for 3 seat." at bounding box center [185, 220] width 158 height 31
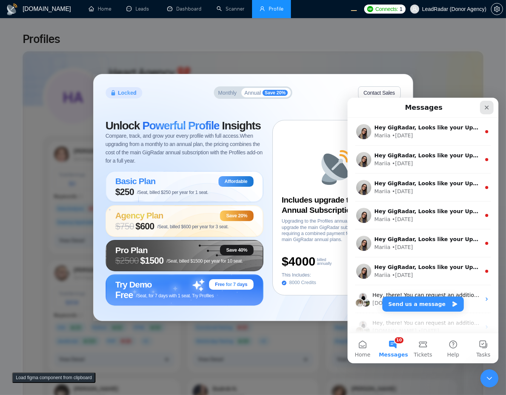
click at [483, 107] on icon "Close" at bounding box center [486, 107] width 6 height 6
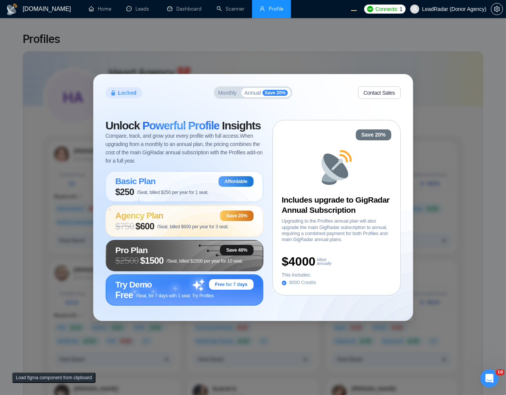
click at [129, 302] on div "Try Demo Free for 7 days Free /Seat, for 7 days with 1 seat. Try Profiles" at bounding box center [185, 289] width 158 height 31
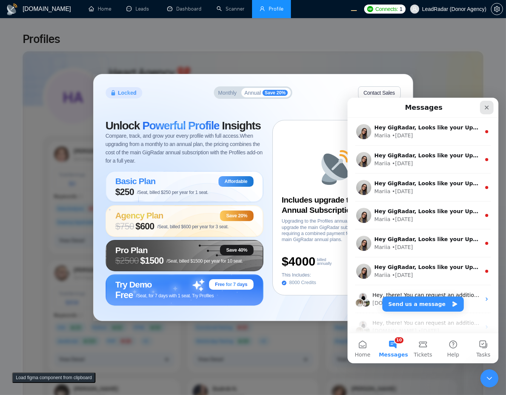
click at [484, 106] on icon "Close" at bounding box center [486, 107] width 6 height 6
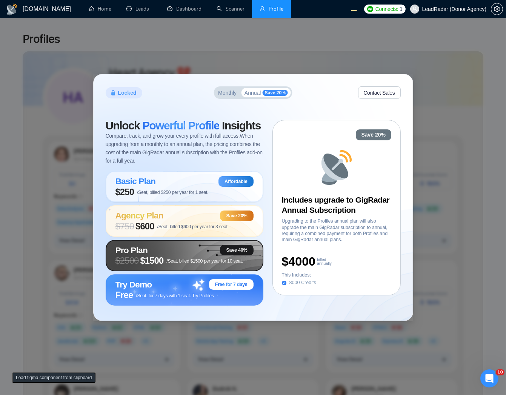
click at [184, 247] on div "Pro Plan Save 40%" at bounding box center [184, 250] width 138 height 11
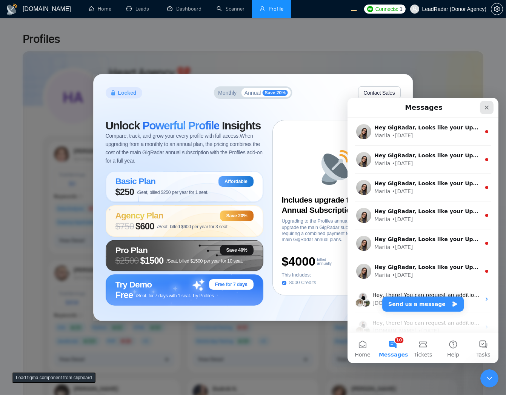
click at [487, 110] on div "Close" at bounding box center [486, 107] width 14 height 14
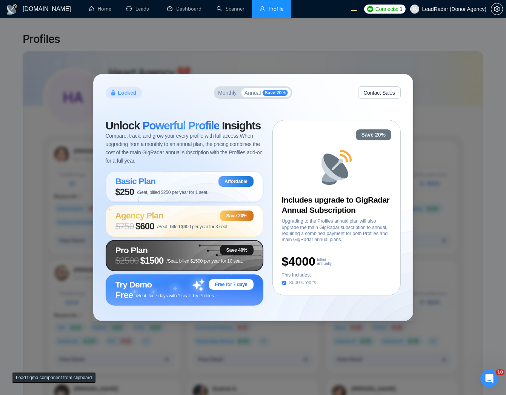
click at [145, 252] on span "Pro Plan" at bounding box center [131, 250] width 32 height 10
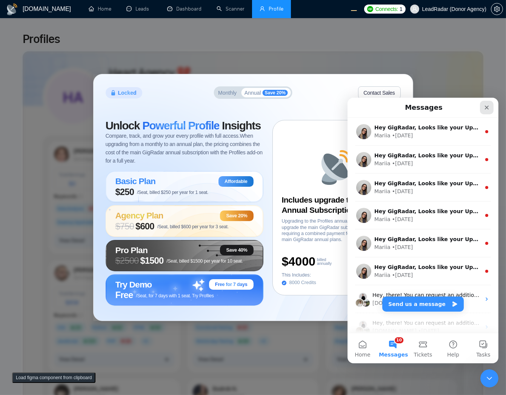
click at [489, 106] on div "Close" at bounding box center [486, 107] width 14 height 14
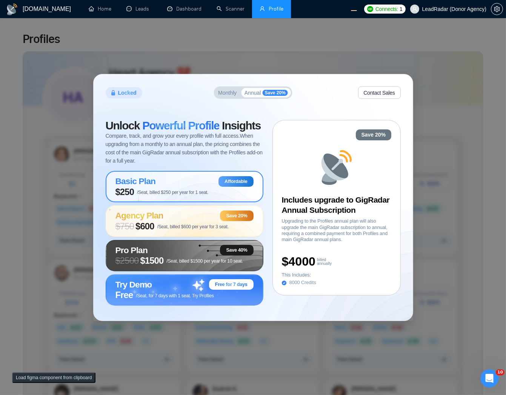
click at [202, 194] on span "/Seat, billed $250 per year for 1 seat." at bounding box center [172, 192] width 71 height 5
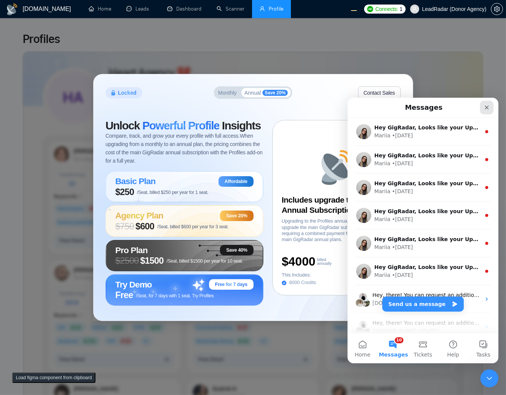
click at [479, 107] on div "Close" at bounding box center [486, 107] width 14 height 14
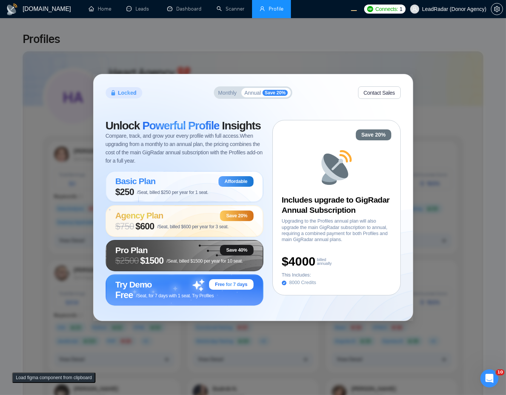
click at [216, 96] on button "Monthly" at bounding box center [227, 92] width 25 height 9
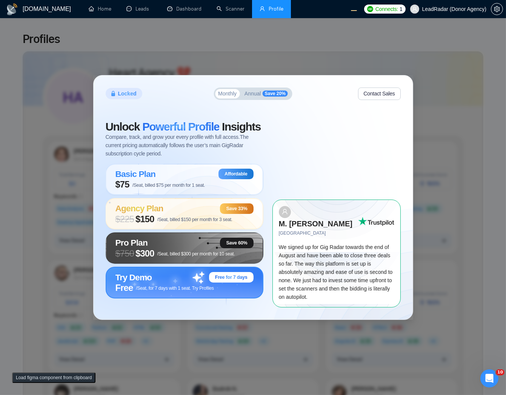
click at [182, 281] on div "Try Demo Free for 7 days" at bounding box center [184, 277] width 138 height 11
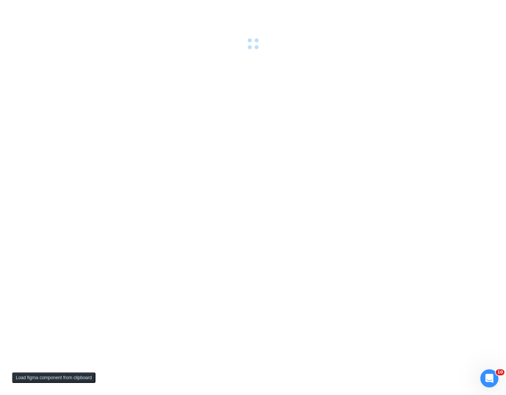
click at [210, 52] on div at bounding box center [253, 197] width 506 height 395
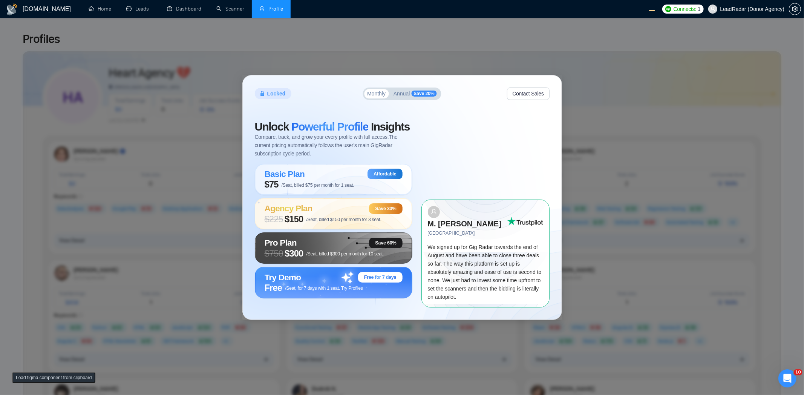
click at [400, 96] on span "Annual" at bounding box center [402, 93] width 17 height 5
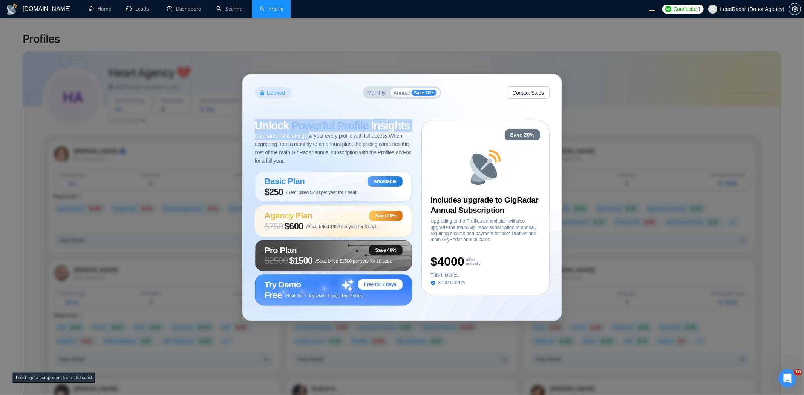
drag, startPoint x: 254, startPoint y: 123, endPoint x: 311, endPoint y: 141, distance: 59.6
click at [311, 141] on div "Unlock Powerful Profile Insights Compare, track, and grow your every profile wi…" at bounding box center [334, 142] width 158 height 45
click at [317, 160] on span "Compare, track, and grow your every profile with full access. When upgrading fr…" at bounding box center [334, 148] width 158 height 33
click at [305, 191] on span "/Seat, billed $250 per year for 1 seat." at bounding box center [321, 192] width 71 height 5
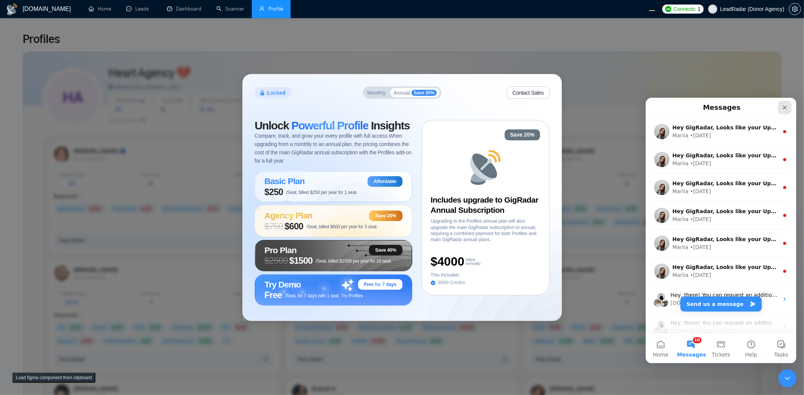
click at [505, 103] on div "Close" at bounding box center [785, 107] width 14 height 14
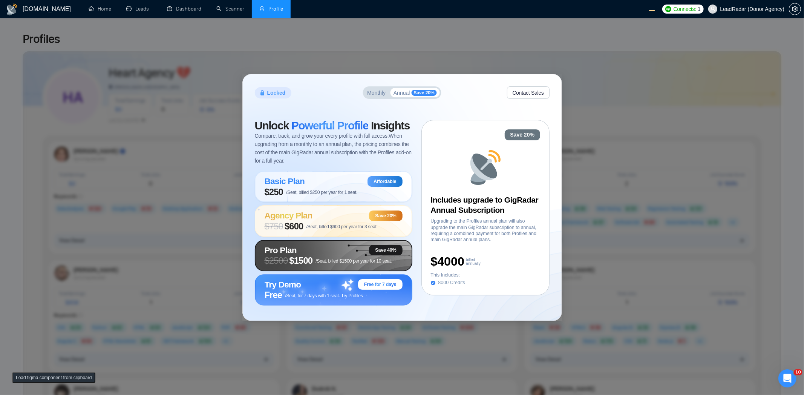
click at [300, 259] on span "$1500" at bounding box center [300, 260] width 23 height 11
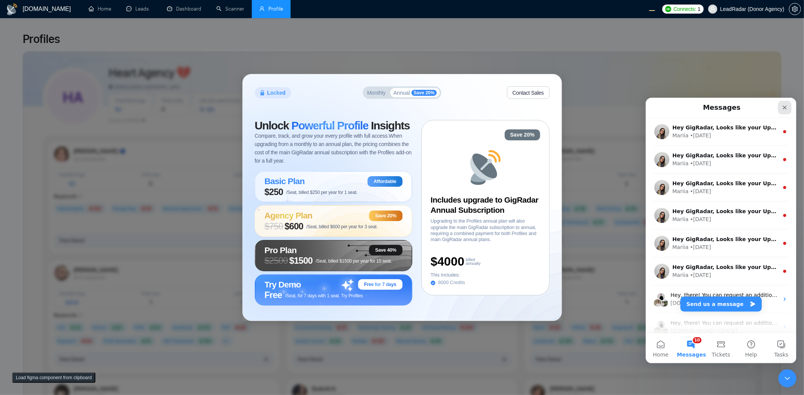
click at [505, 105] on icon "Close" at bounding box center [784, 107] width 6 height 6
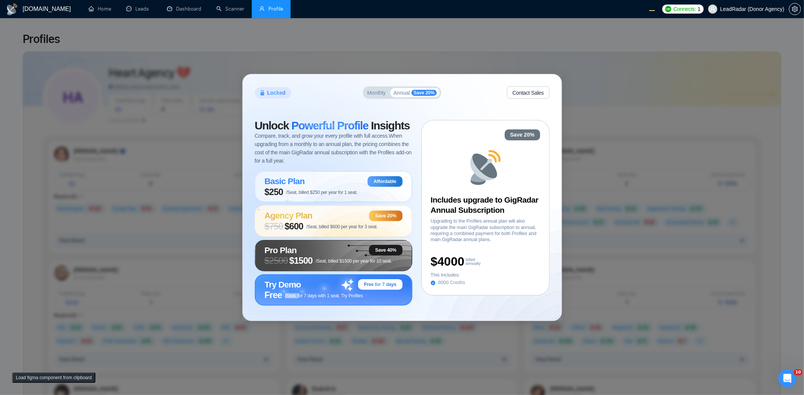
click at [299, 293] on span "/Seat, for 7 days with 1 seat. Try Profiles" at bounding box center [324, 295] width 78 height 5
